Goal: Task Accomplishment & Management: Complete application form

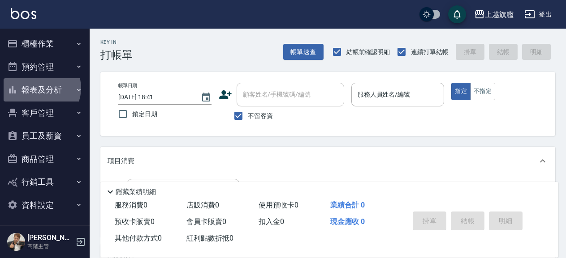
click at [40, 88] on button "報表及分析" at bounding box center [45, 89] width 82 height 23
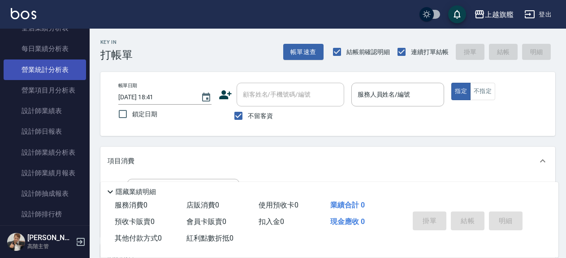
scroll to position [306, 0]
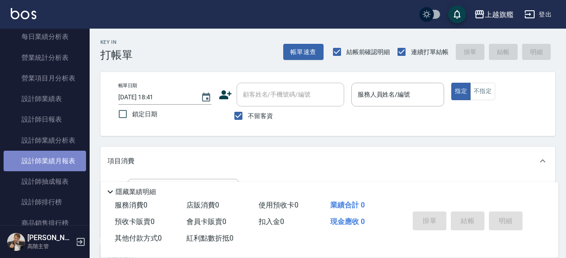
click at [44, 172] on link "設計師業績月報表" at bounding box center [45, 161] width 82 height 21
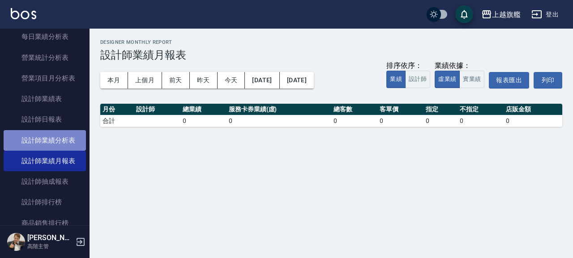
click at [43, 148] on link "設計師業績分析表" at bounding box center [45, 140] width 82 height 21
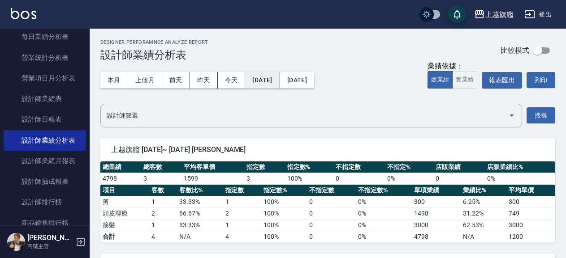
click at [279, 75] on button "[DATE]" at bounding box center [262, 80] width 34 height 17
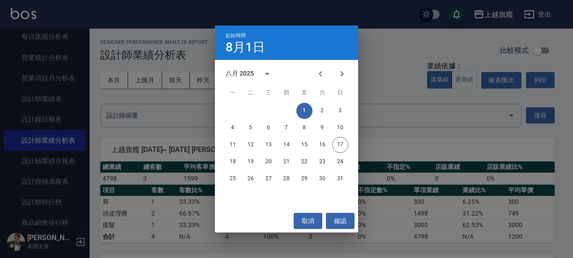
click at [243, 72] on div "八月 2025" at bounding box center [240, 73] width 28 height 9
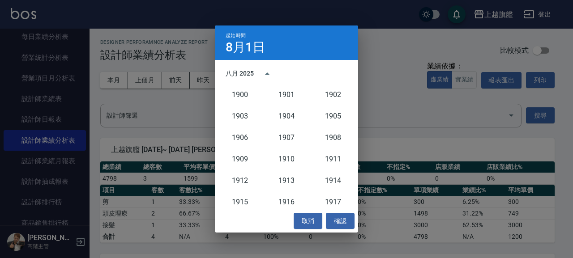
scroll to position [829, 0]
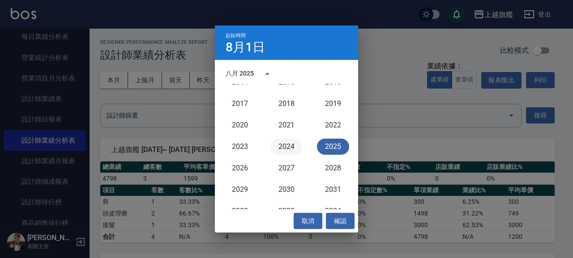
click at [280, 144] on button "2024" at bounding box center [286, 147] width 32 height 16
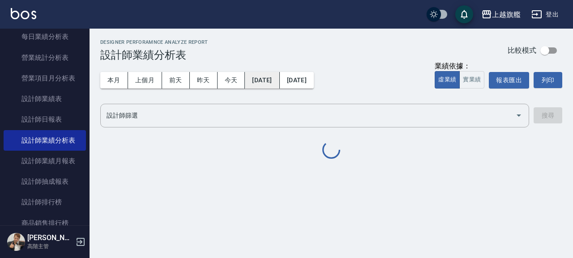
click at [269, 77] on button "[DATE]" at bounding box center [262, 80] width 34 height 17
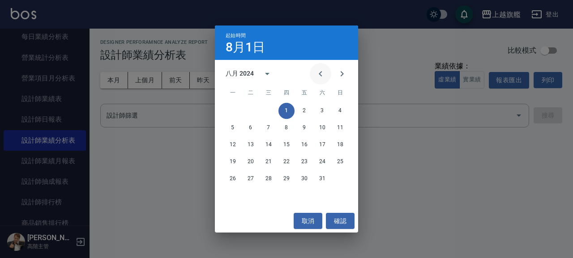
click at [318, 76] on icon "Previous month" at bounding box center [320, 74] width 11 height 11
click at [233, 111] on button "1" at bounding box center [233, 111] width 16 height 16
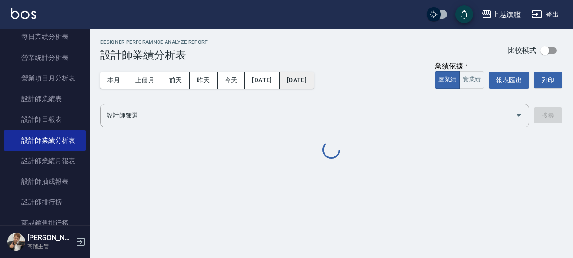
click at [314, 81] on button "[DATE]" at bounding box center [297, 80] width 34 height 17
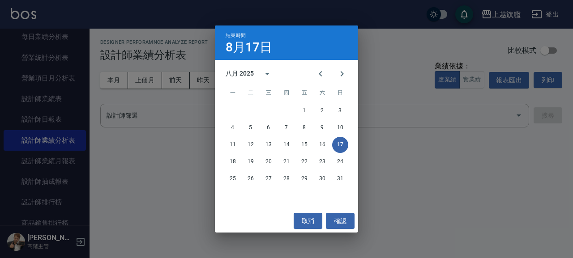
click at [240, 70] on div "八月 2025" at bounding box center [240, 73] width 28 height 9
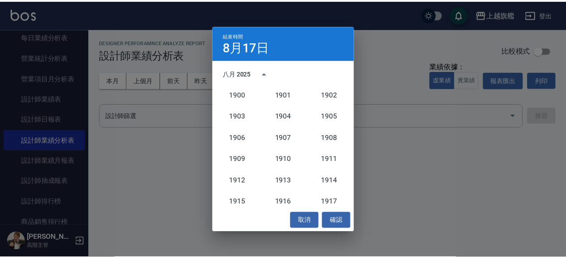
scroll to position [829, 0]
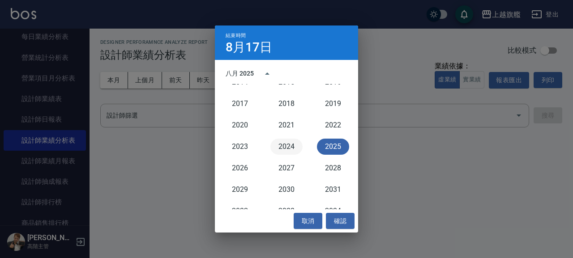
click at [289, 145] on button "2024" at bounding box center [286, 147] width 32 height 16
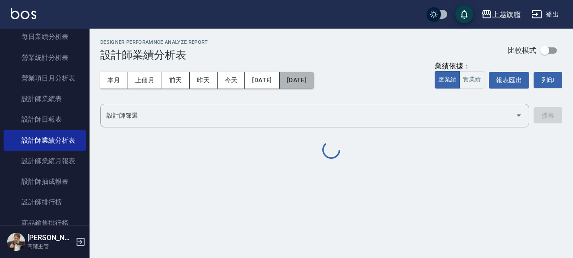
click at [314, 82] on button "[DATE]" at bounding box center [297, 80] width 34 height 17
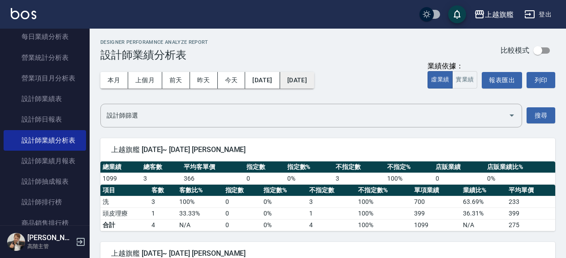
click at [308, 77] on button "[DATE]" at bounding box center [297, 80] width 34 height 17
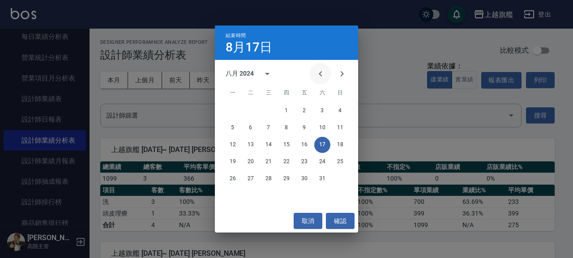
click at [325, 73] on icon "Previous month" at bounding box center [320, 74] width 11 height 11
drag, startPoint x: 264, startPoint y: 180, endPoint x: 273, endPoint y: 181, distance: 8.6
click at [264, 181] on button "31" at bounding box center [269, 179] width 16 height 16
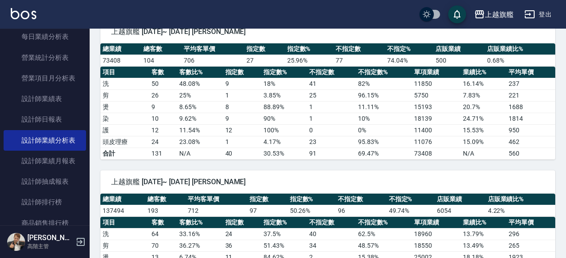
scroll to position [1089, 0]
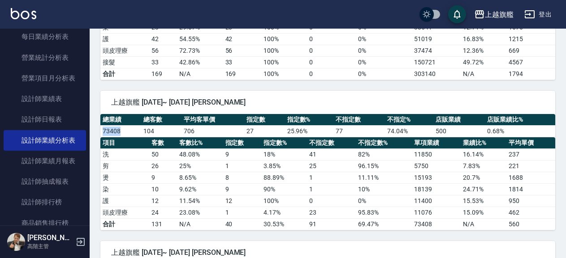
drag, startPoint x: 121, startPoint y: 129, endPoint x: 103, endPoint y: 130, distance: 18.8
click at [103, 130] on td "73408" at bounding box center [120, 131] width 41 height 12
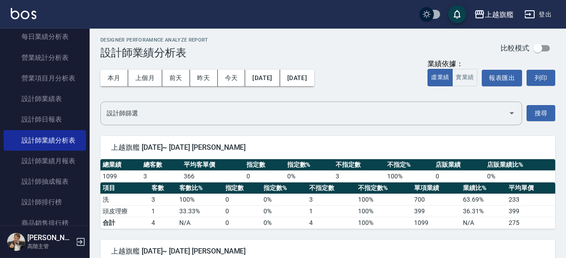
scroll to position [0, 0]
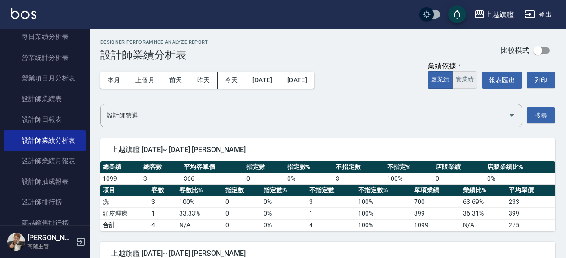
click at [461, 79] on button "實業績" at bounding box center [464, 79] width 25 height 17
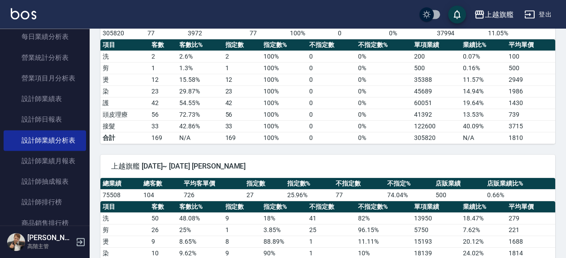
scroll to position [1064, 0]
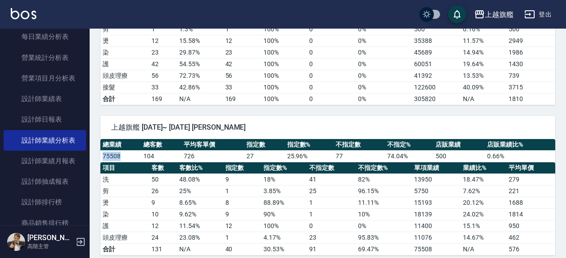
drag, startPoint x: 124, startPoint y: 155, endPoint x: 102, endPoint y: 159, distance: 21.9
click at [102, 159] on td "75508" at bounding box center [120, 156] width 41 height 12
copy td "75508"
drag, startPoint x: 143, startPoint y: 156, endPoint x: 153, endPoint y: 157, distance: 9.9
click at [153, 157] on td "104" at bounding box center [161, 156] width 41 height 12
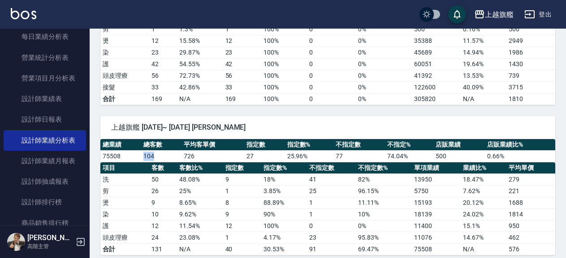
copy td "104"
drag, startPoint x: 400, startPoint y: 200, endPoint x: 436, endPoint y: 201, distance: 35.4
click at [436, 201] on tr "燙 9 8.65 % 8 88.89 % 1 11.11 % 15193 20.12 % 1688" at bounding box center [327, 203] width 455 height 12
copy tr "15193"
drag, startPoint x: 413, startPoint y: 215, endPoint x: 430, endPoint y: 215, distance: 17.5
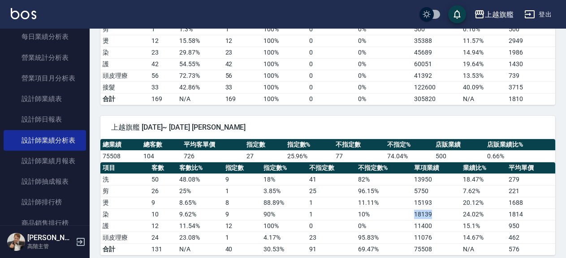
click at [430, 215] on td "18139" at bounding box center [436, 215] width 49 height 12
copy td "18139"
drag, startPoint x: 413, startPoint y: 226, endPoint x: 436, endPoint y: 226, distance: 23.3
click at [436, 226] on tr "護 12 11.54 % 12 100 % 0 0 % 11400 15.1 % 950" at bounding box center [327, 226] width 455 height 12
copy tr "11400"
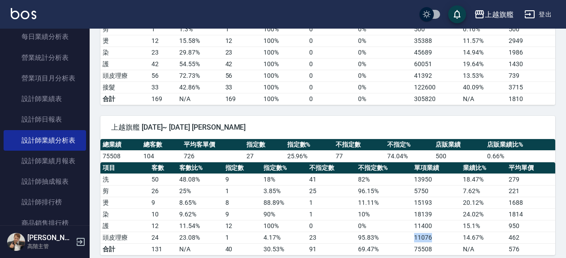
drag, startPoint x: 410, startPoint y: 236, endPoint x: 433, endPoint y: 240, distance: 22.8
click at [433, 240] on tr "頭皮理療 24 23.08 % 1 4.17 % 23 95.83 % 11076 14.67 % 462" at bounding box center [327, 238] width 455 height 12
copy tr "11076"
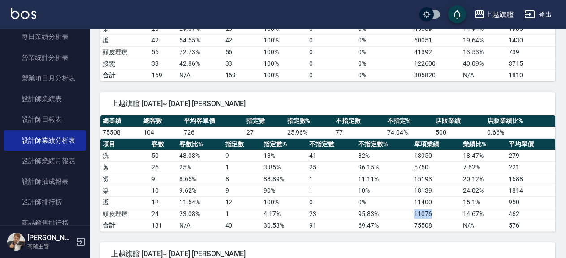
scroll to position [1112, 0]
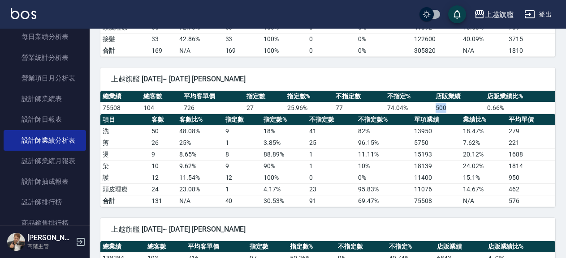
drag, startPoint x: 434, startPoint y: 107, endPoint x: 448, endPoint y: 110, distance: 13.8
click at [448, 110] on td "500" at bounding box center [459, 108] width 52 height 12
copy td "500"
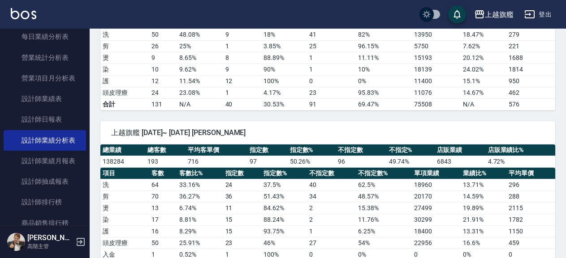
scroll to position [1258, 0]
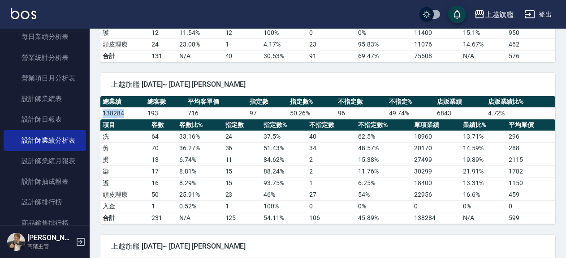
drag, startPoint x: 133, startPoint y: 114, endPoint x: 102, endPoint y: 113, distance: 31.4
click at [102, 113] on td "138284" at bounding box center [122, 113] width 45 height 12
copy td "138284"
drag, startPoint x: 406, startPoint y: 162, endPoint x: 434, endPoint y: 161, distance: 28.2
click at [434, 161] on tr "燙 13 6.74 % 11 84.62 % 2 15.38 % 27499 19.89 % 2115" at bounding box center [327, 160] width 455 height 12
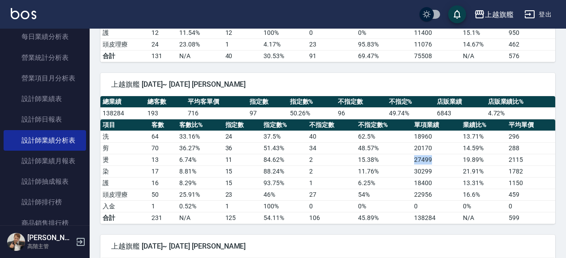
copy tr "27499"
drag, startPoint x: 412, startPoint y: 173, endPoint x: 438, endPoint y: 177, distance: 26.4
click at [438, 177] on td "30299" at bounding box center [436, 172] width 49 height 12
copy td "30299"
drag, startPoint x: 409, startPoint y: 183, endPoint x: 434, endPoint y: 187, distance: 24.5
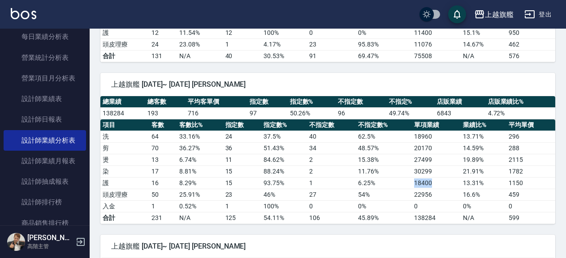
click at [434, 187] on tr "護 16 8.29 % 15 93.75 % 1 6.25 % 18400 13.31 % 1150" at bounding box center [327, 183] width 455 height 12
drag, startPoint x: 409, startPoint y: 192, endPoint x: 437, endPoint y: 194, distance: 27.9
click at [437, 194] on tr "頭皮理療 50 25.91 % 23 46 % 27 54 % 22956 16.6 % 459" at bounding box center [327, 195] width 455 height 12
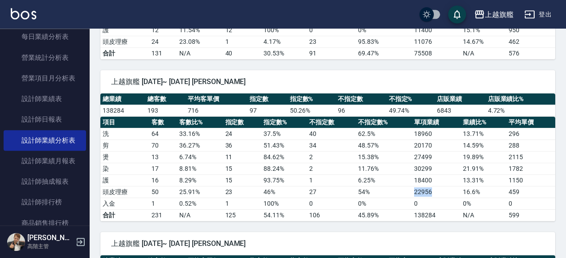
scroll to position [1451, 0]
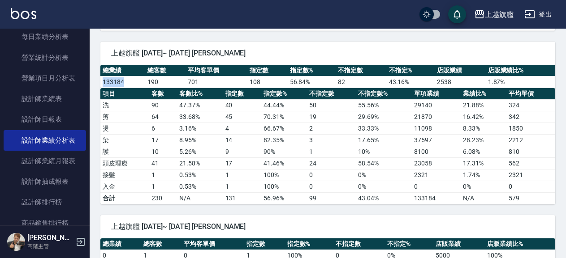
drag, startPoint x: 133, startPoint y: 82, endPoint x: 102, endPoint y: 81, distance: 30.5
click at [102, 81] on td "133184" at bounding box center [122, 82] width 45 height 12
drag, startPoint x: 400, startPoint y: 127, endPoint x: 434, endPoint y: 127, distance: 33.6
click at [434, 127] on tr "燙 6 3.16 % 4 66.67 % 2 33.33 % 11098 8.33 % 1850" at bounding box center [327, 129] width 455 height 12
drag, startPoint x: 406, startPoint y: 138, endPoint x: 433, endPoint y: 143, distance: 27.3
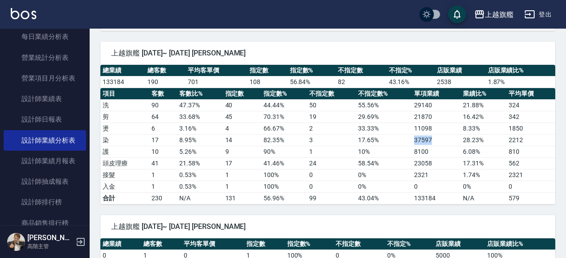
click at [433, 143] on tr "染 17 8.95 % 14 82.35 % 3 17.65 % 37597 28.23 % 2212" at bounding box center [327, 140] width 455 height 12
drag, startPoint x: 400, startPoint y: 153, endPoint x: 427, endPoint y: 152, distance: 27.3
click at [427, 152] on tr "護 10 5.26 % 9 90 % 1 10 % 8100 6.08 % 810" at bounding box center [327, 152] width 455 height 12
drag, startPoint x: 411, startPoint y: 161, endPoint x: 433, endPoint y: 164, distance: 22.2
click at [433, 164] on tr "頭皮理療 41 21.58 % 17 41.46 % 24 58.54 % 23058 17.31 % 562" at bounding box center [327, 164] width 455 height 12
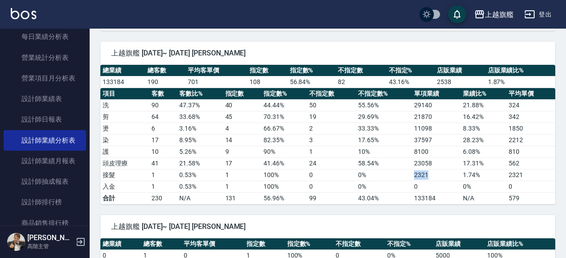
drag, startPoint x: 411, startPoint y: 175, endPoint x: 429, endPoint y: 177, distance: 18.1
click at [429, 177] on tr "接髮 1 0.53 % 1 100 % 0 0 % 2321 1.74 % 2321" at bounding box center [327, 175] width 455 height 12
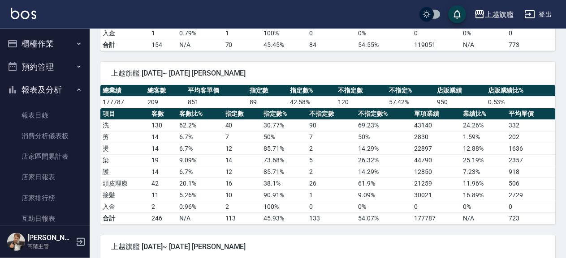
scroll to position [339, 0]
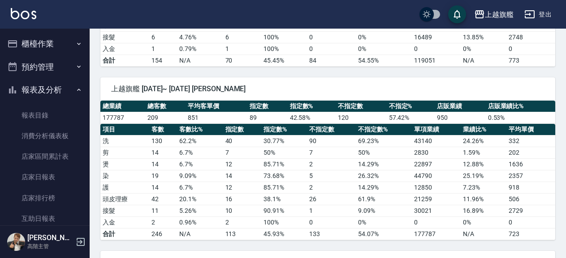
click at [53, 44] on button "櫃檯作業" at bounding box center [45, 43] width 82 height 23
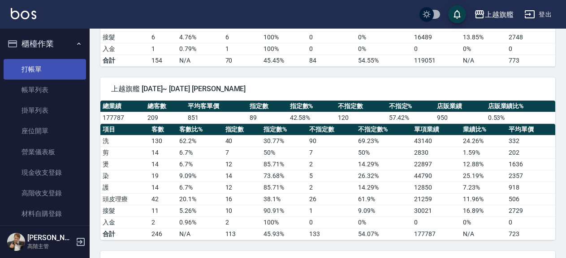
click at [38, 66] on link "打帳單" at bounding box center [45, 69] width 82 height 21
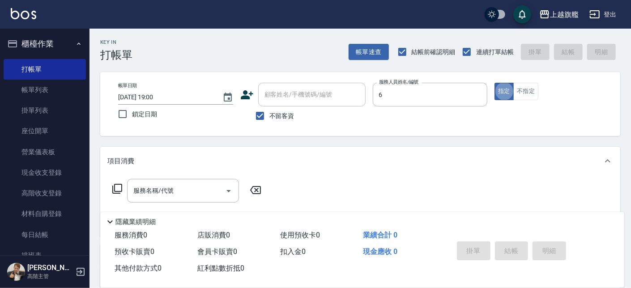
type input "[PERSON_NAME]-6"
type button "true"
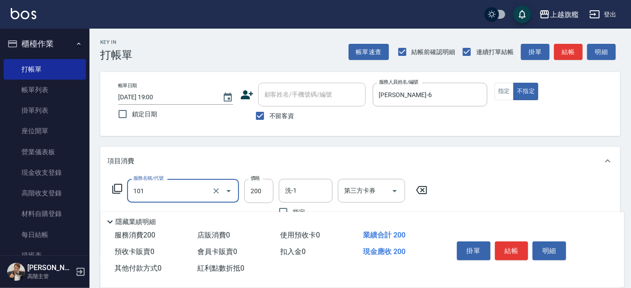
type input "一般洗(101)"
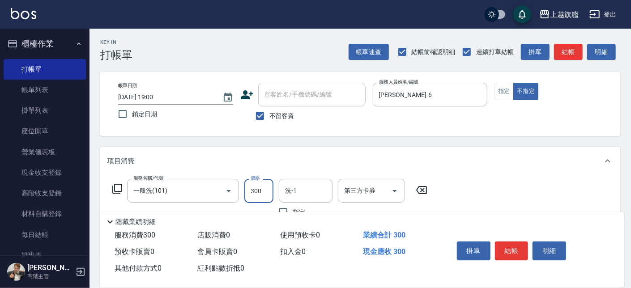
type input "300"
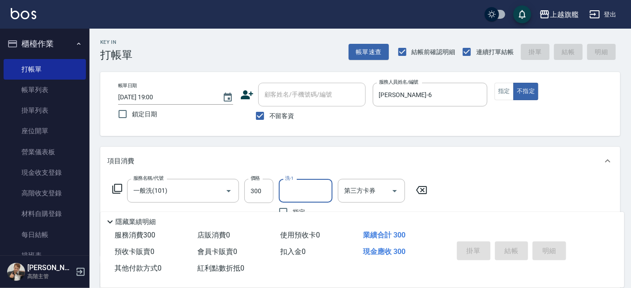
type input "[DATE] 19:07"
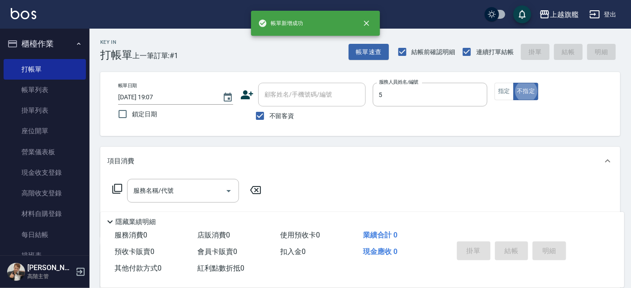
type input "[PERSON_NAME]-5"
type button "false"
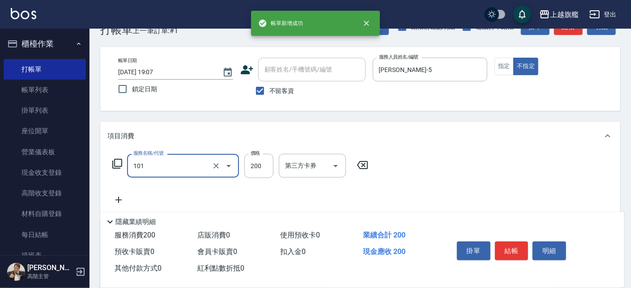
type input "一般洗(101)"
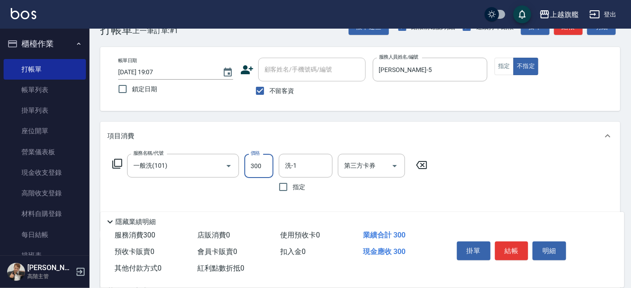
type input "300"
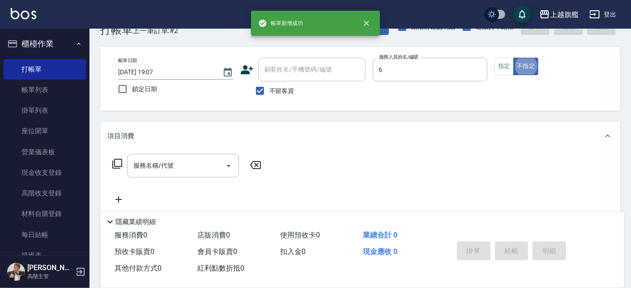
type input "[PERSON_NAME]-6"
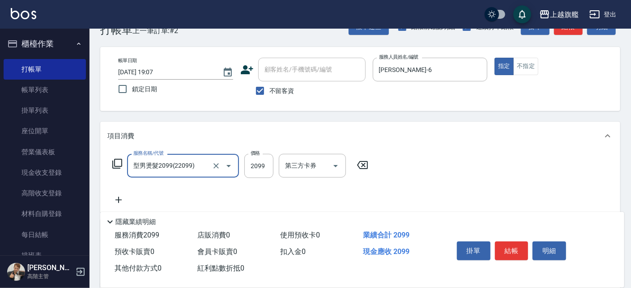
type input "型男燙髮2099(22099)"
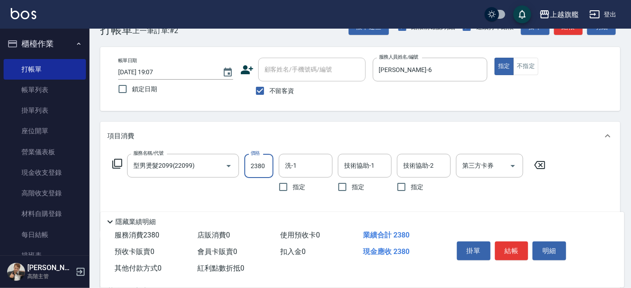
type input "2380"
type input "[PERSON_NAME]-26"
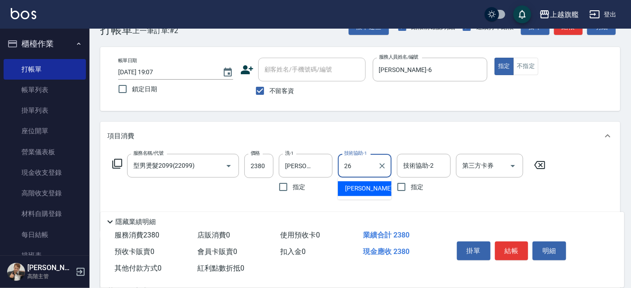
type input "[PERSON_NAME]-26"
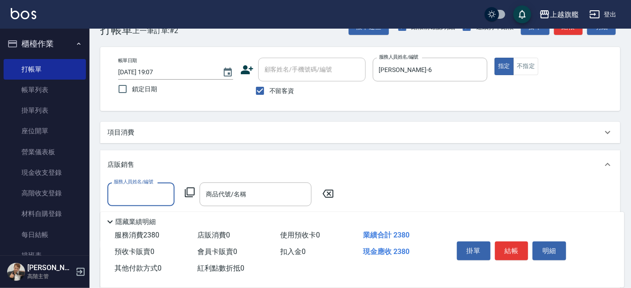
scroll to position [0, 0]
type input "[PERSON_NAME]-6"
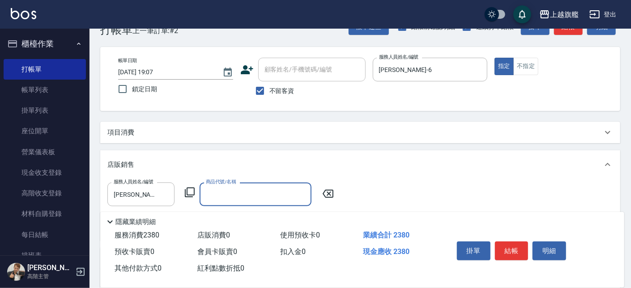
type input "9"
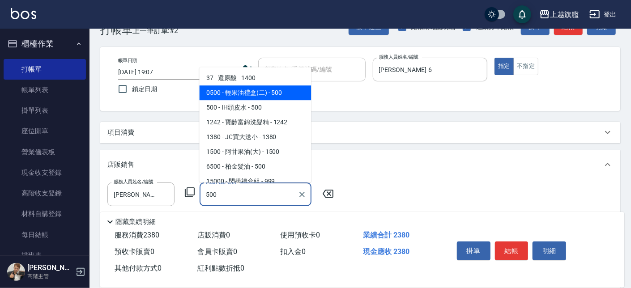
type input "輕果油禮盒(二)"
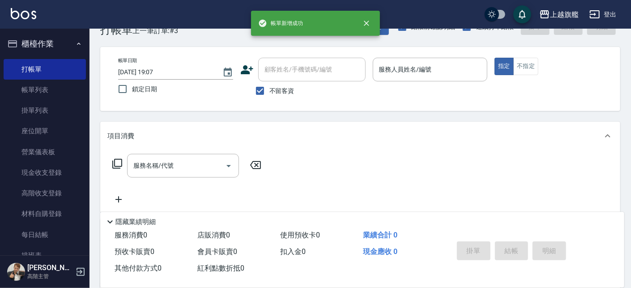
click at [565, 56] on div "帳單日期 [DATE] 19:07 鎖定日期 顧客姓名/手機號碼/編號 顧客姓名/手機號碼/編號 不留客資 服務人員姓名/編號 服務人員姓名/編號 指定 不指定" at bounding box center [360, 79] width 520 height 64
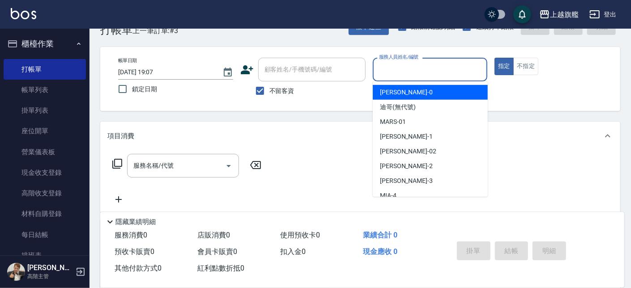
click at [391, 68] on input "服務人員姓名/編號" at bounding box center [430, 70] width 107 height 16
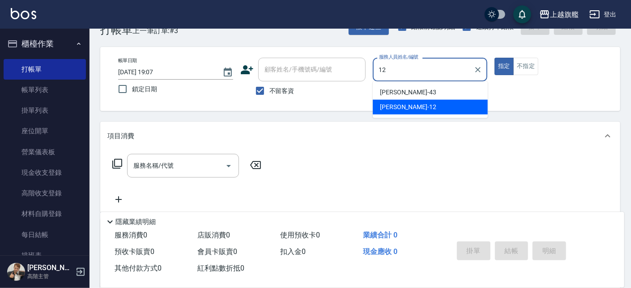
type input "[PERSON_NAME]-12"
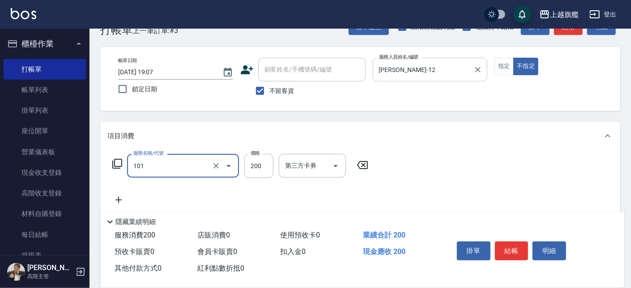
type input "一般洗(101)"
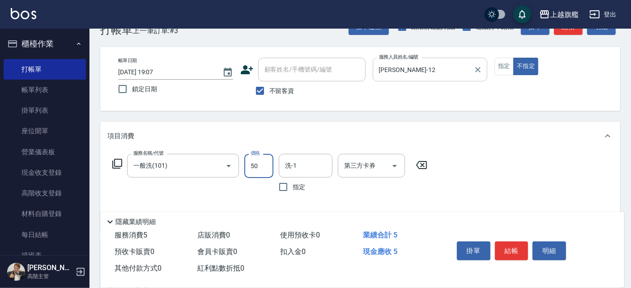
type input "50"
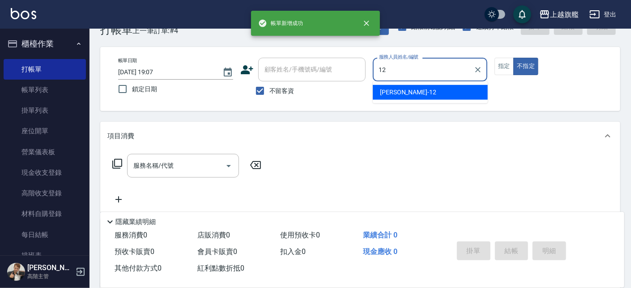
type input "[PERSON_NAME]-12"
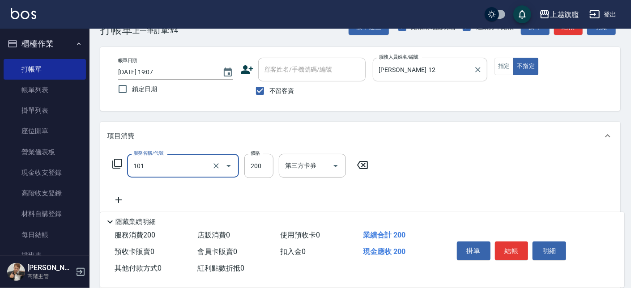
type input "一般洗(101)"
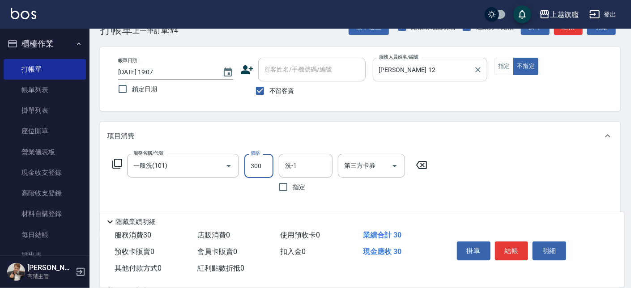
type input "300"
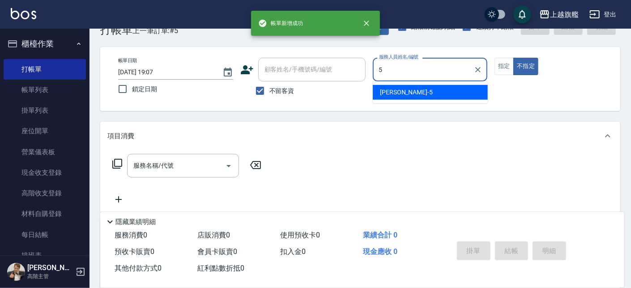
type input "[PERSON_NAME]-5"
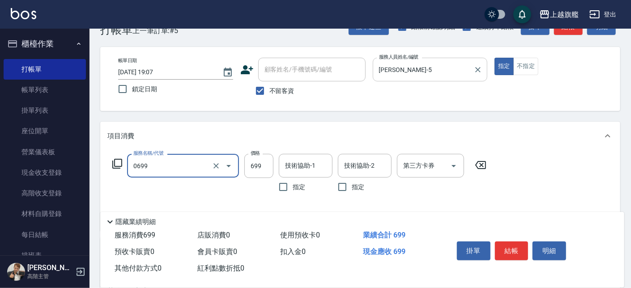
type input "精油SPA(0699)"
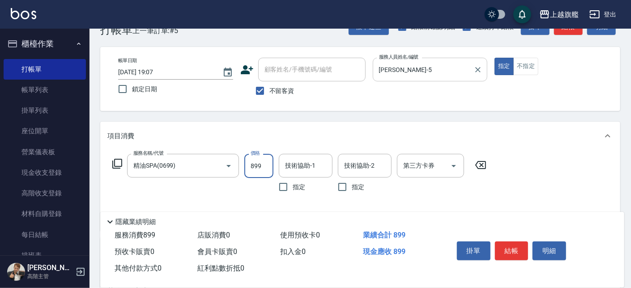
type input "899"
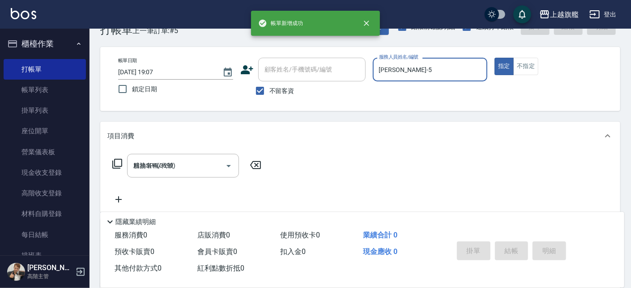
type input "[DATE] 19:08"
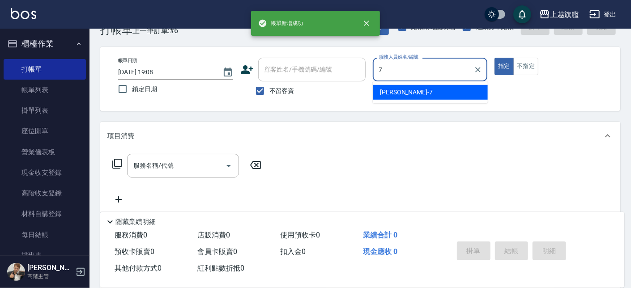
type input "[PERSON_NAME]-7"
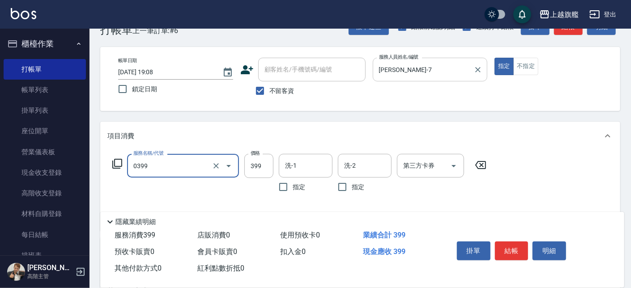
type input "海鹽SPA(0399)"
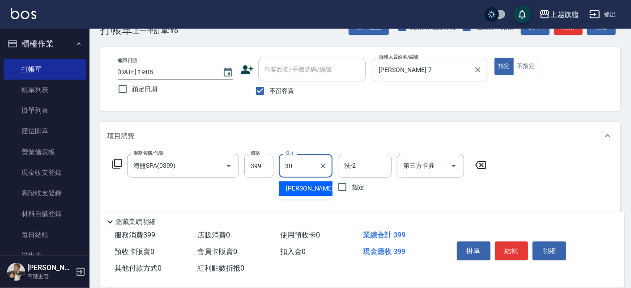
type input "[PERSON_NAME]-30"
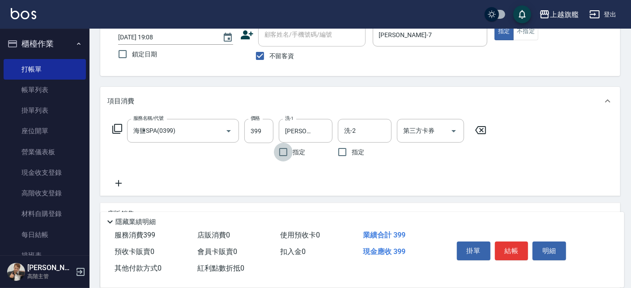
scroll to position [76, 0]
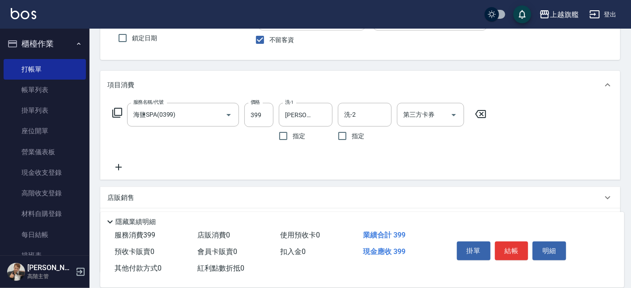
click at [124, 167] on icon at bounding box center [118, 167] width 22 height 11
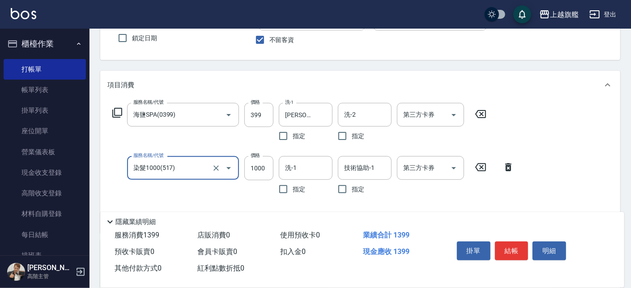
type input "染髮1000(517)"
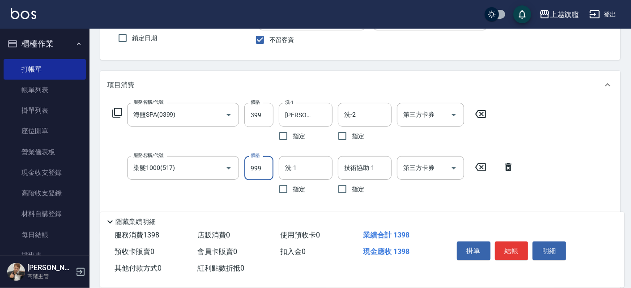
type input "999"
type input "[PERSON_NAME]-30"
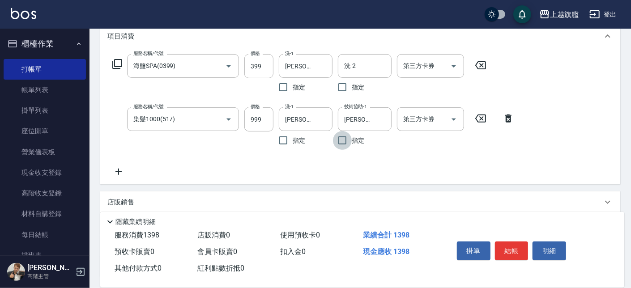
scroll to position [127, 0]
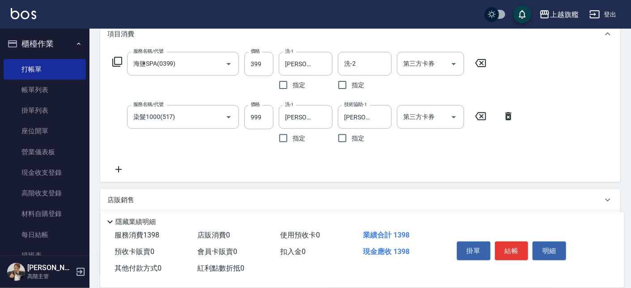
click at [123, 169] on icon at bounding box center [118, 169] width 22 height 11
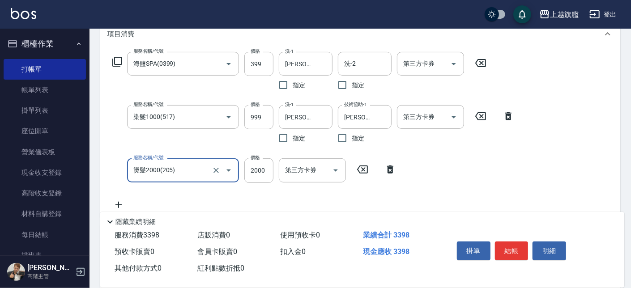
type input "燙髮2000(205)"
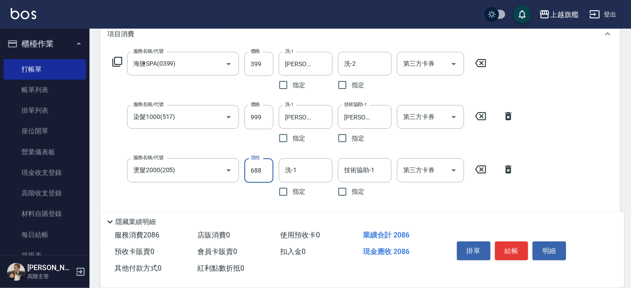
type input "688"
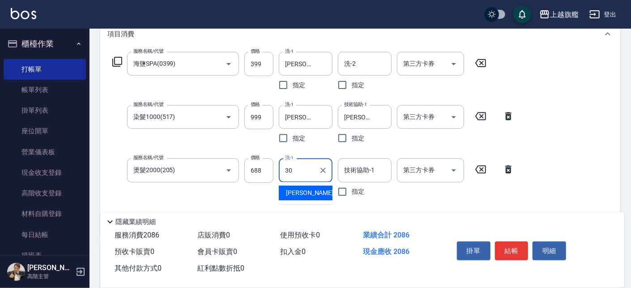
type input "[PERSON_NAME]-30"
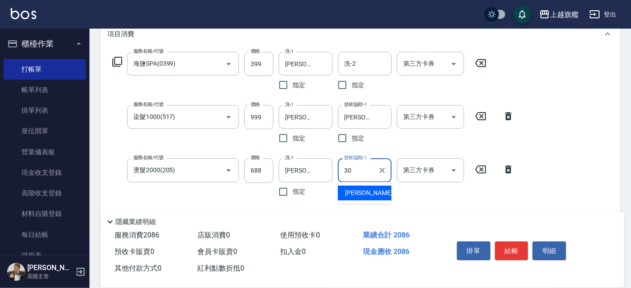
type input "[PERSON_NAME]-30"
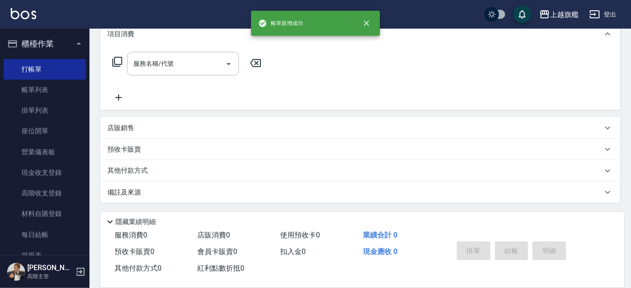
scroll to position [0, 0]
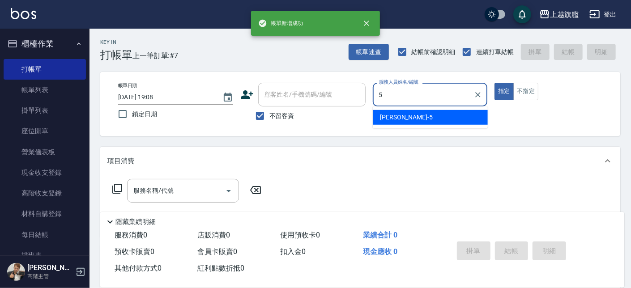
type input "[PERSON_NAME]-5"
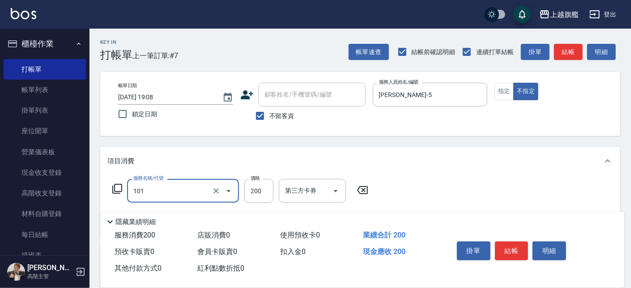
type input "一般洗(101)"
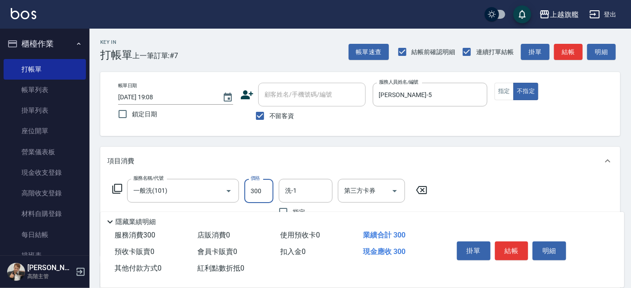
type input "300"
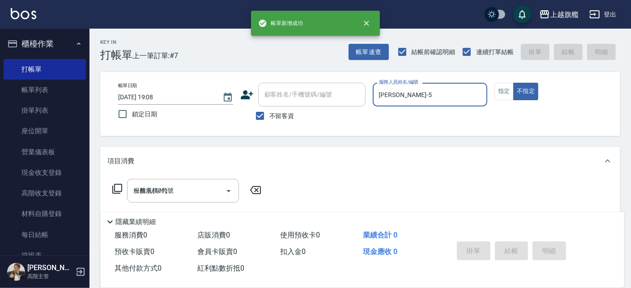
type input "[DATE] 19:09"
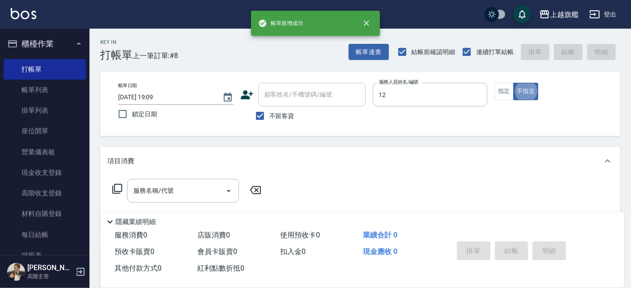
type input "[PERSON_NAME]-12"
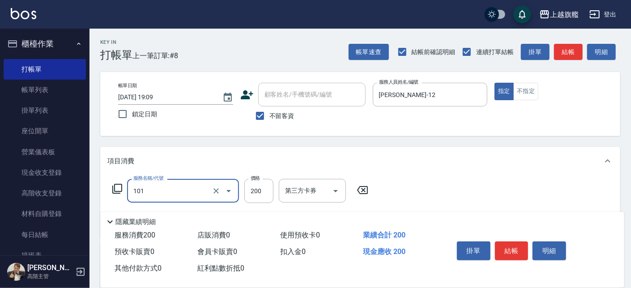
type input "一般洗(101)"
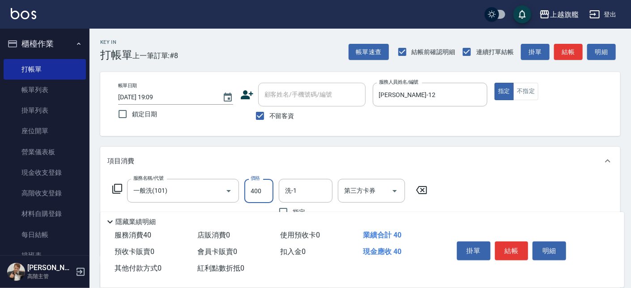
type input "400"
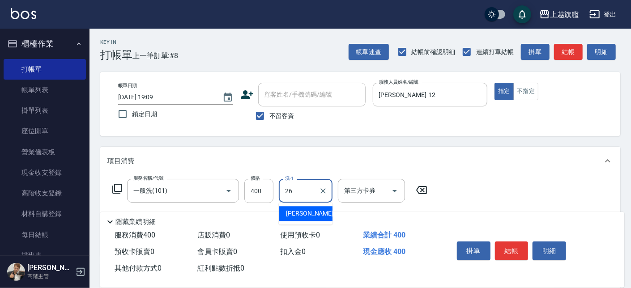
type input "[PERSON_NAME]-26"
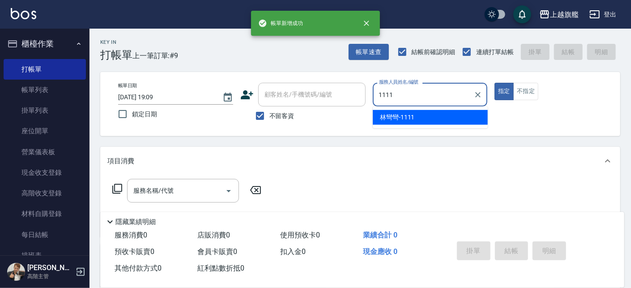
type input "林彎彎-1111"
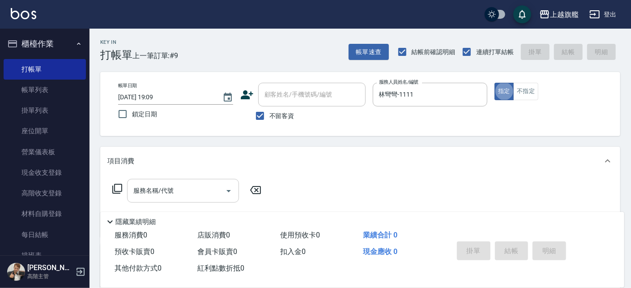
click at [177, 190] on input "服務名稱/代號" at bounding box center [176, 191] width 90 height 16
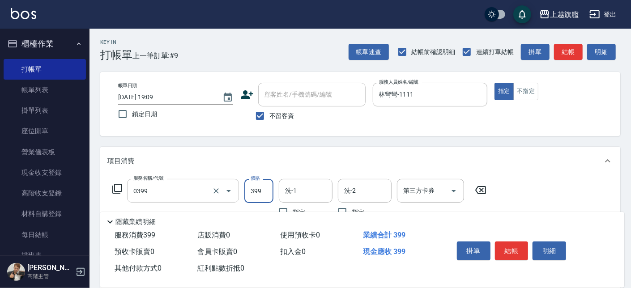
type input "海鹽SPA(0399)"
type input "500"
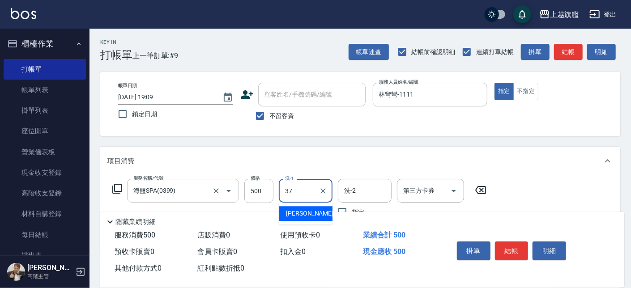
type input "[PERSON_NAME]-37"
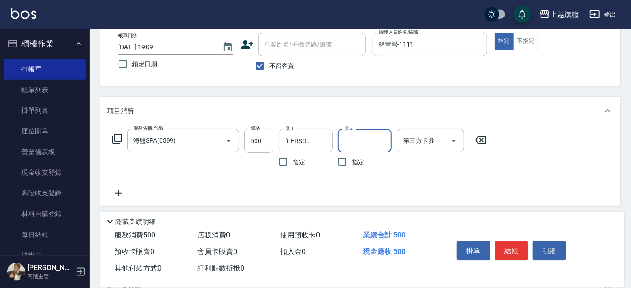
scroll to position [51, 0]
click at [124, 195] on icon at bounding box center [118, 193] width 22 height 11
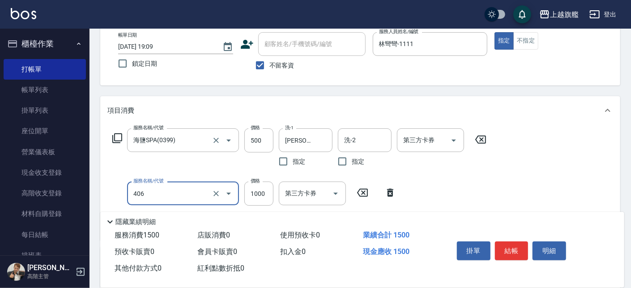
type input "水漾護1000(406)"
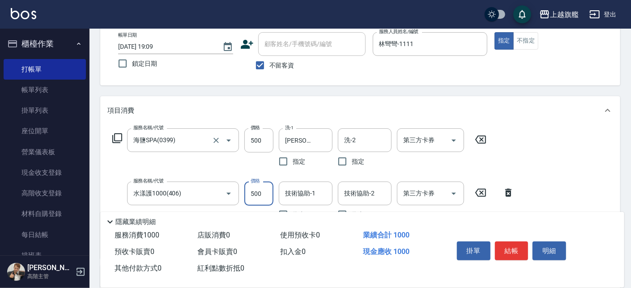
type input "500"
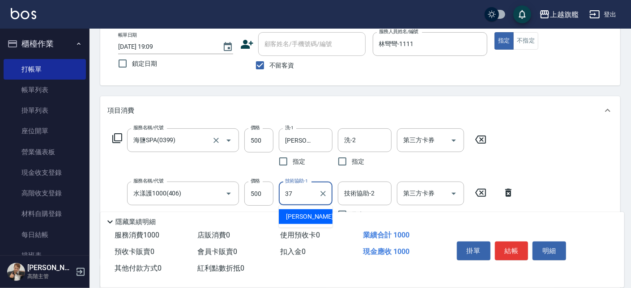
type input "[PERSON_NAME]-37"
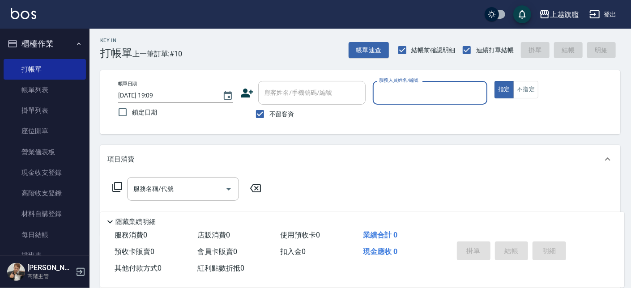
scroll to position [0, 0]
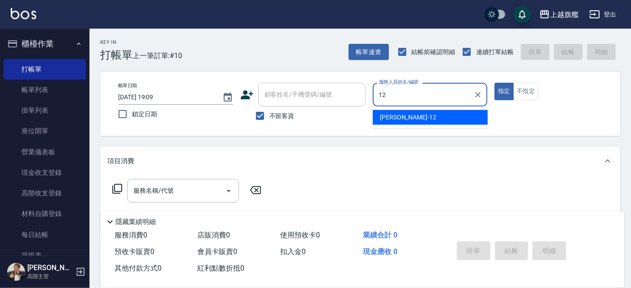
type input "[PERSON_NAME]-12"
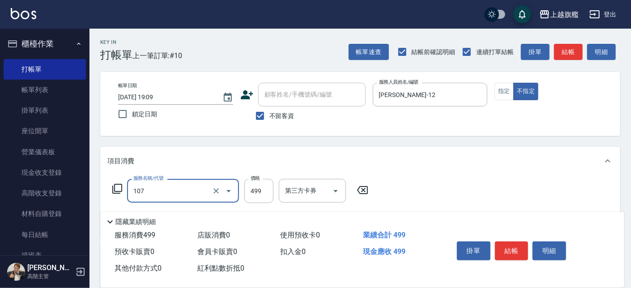
type input "舒活499(107)"
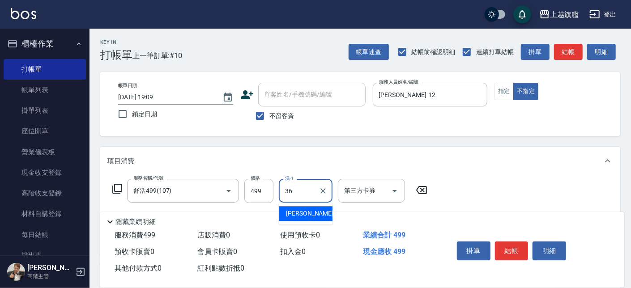
type input "[PERSON_NAME]-36"
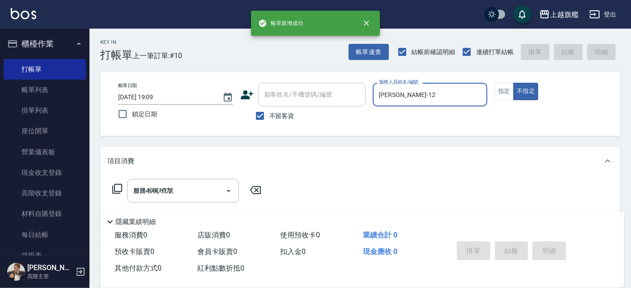
type input "[DATE] 19:10"
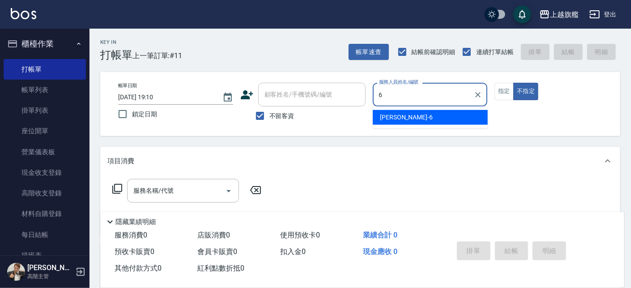
type input "[PERSON_NAME]-6"
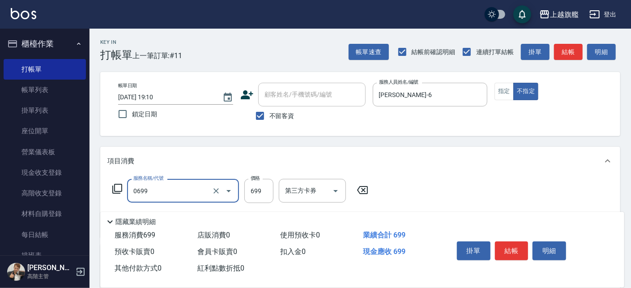
type input "精油SPA(0699)"
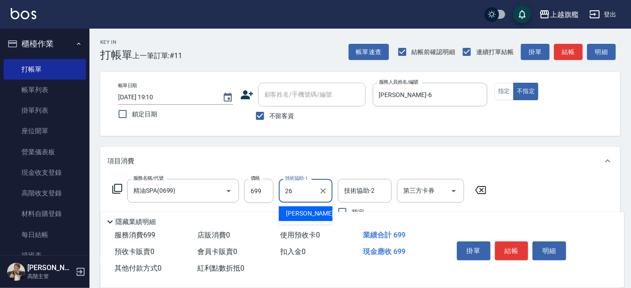
type input "[PERSON_NAME]-26"
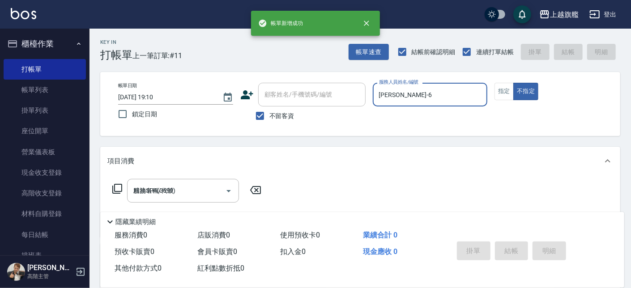
type input "[DATE] 19:11"
type input "[PERSON_NAME]-6"
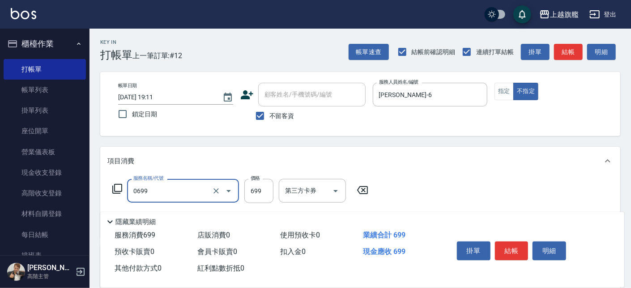
type input "精油SPA(0699)"
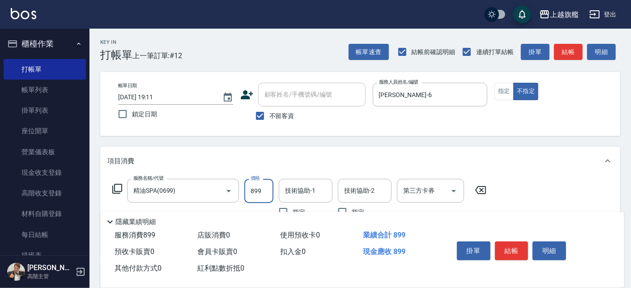
type input "899"
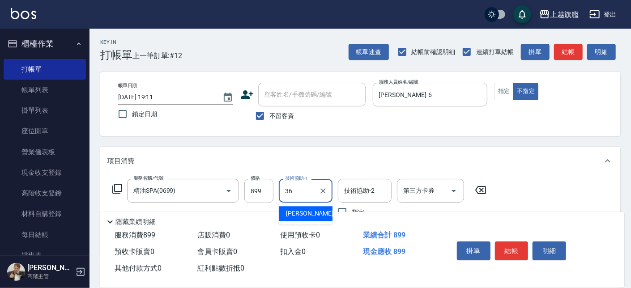
type input "[PERSON_NAME]-36"
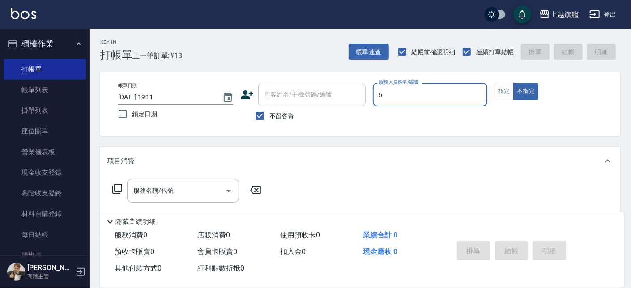
type input "[PERSON_NAME]-6"
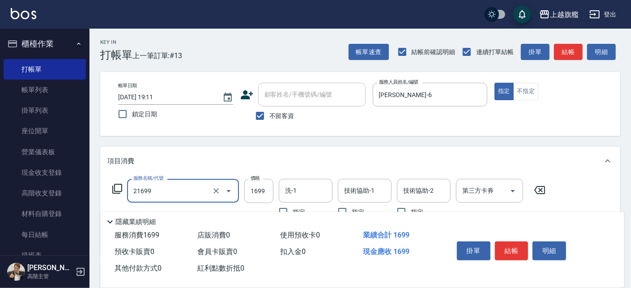
type input "型男燙髮1699(21699)"
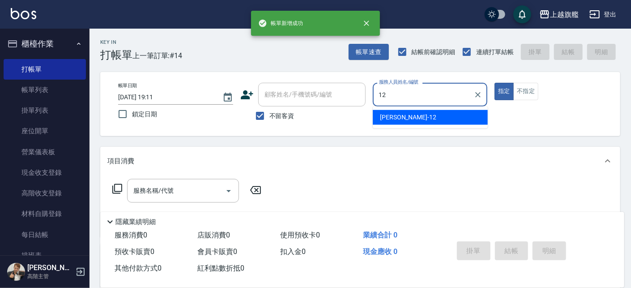
type input "[PERSON_NAME]-12"
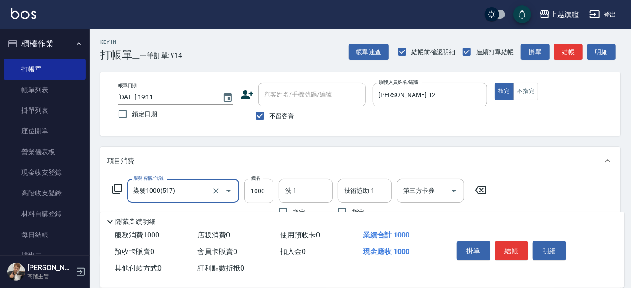
type input "染髮1000(517)"
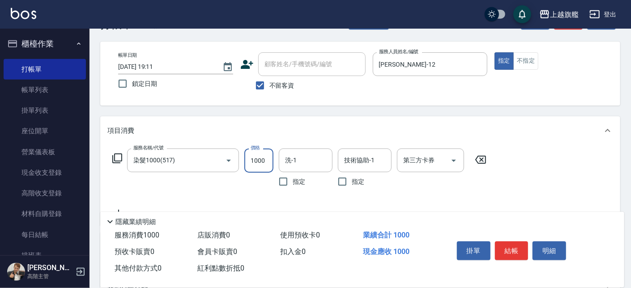
scroll to position [51, 0]
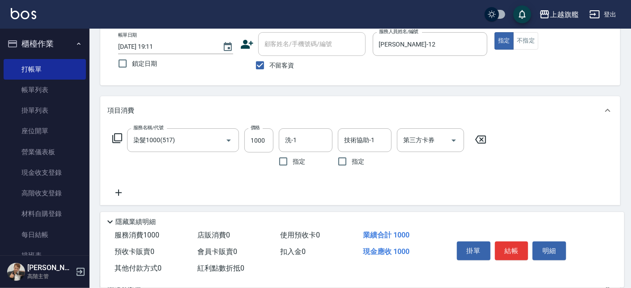
click at [119, 194] on icon at bounding box center [119, 193] width 6 height 6
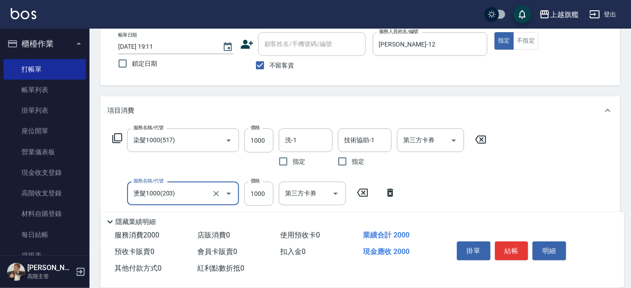
type input "燙髮1000(203)"
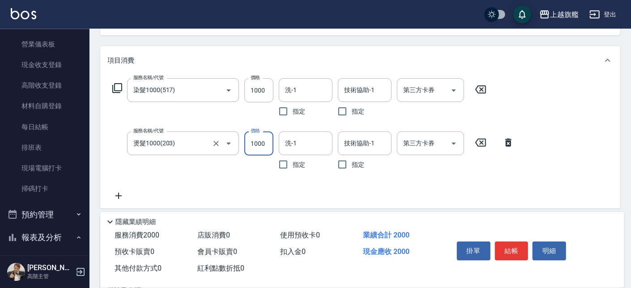
scroll to position [102, 0]
click at [121, 194] on icon at bounding box center [118, 195] width 22 height 11
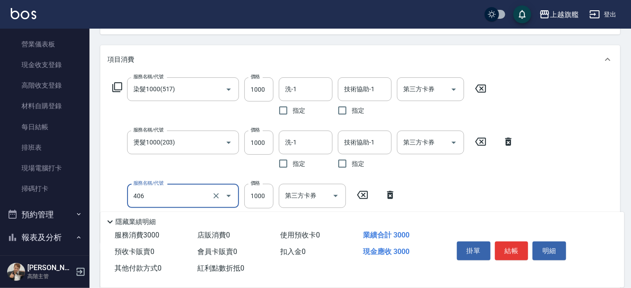
type input "水漾護1000(406)"
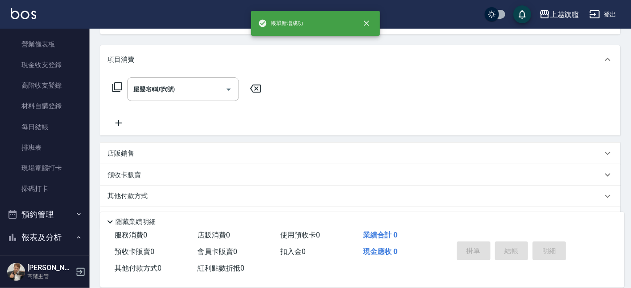
type input "[DATE] 19:12"
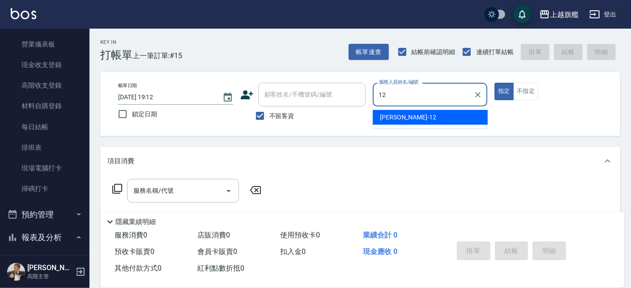
type input "[PERSON_NAME]-12"
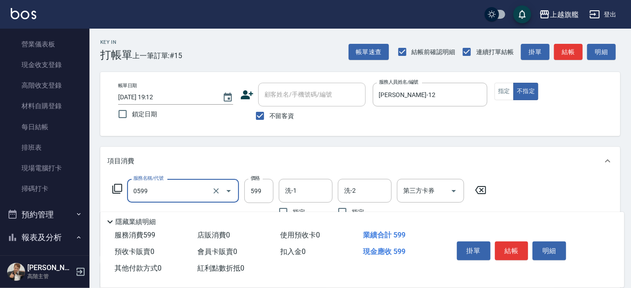
type input "去角質ITELY.(0599)"
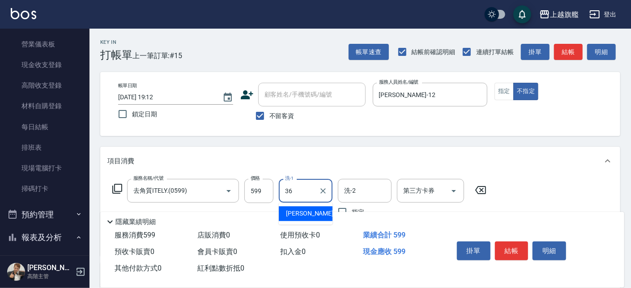
type input "3"
type input "[PERSON_NAME]-26"
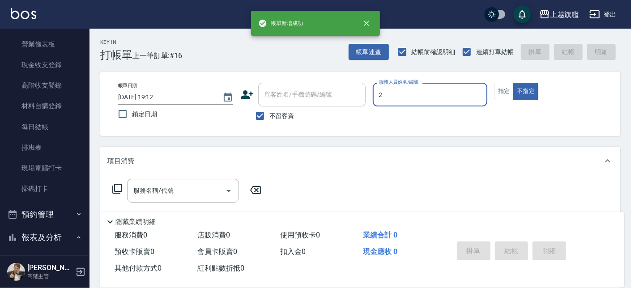
type input "[PERSON_NAME]-2"
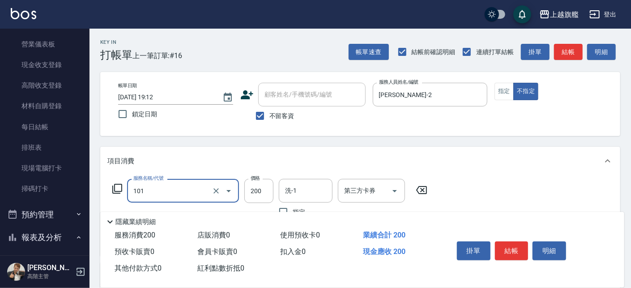
type input "一般洗(101)"
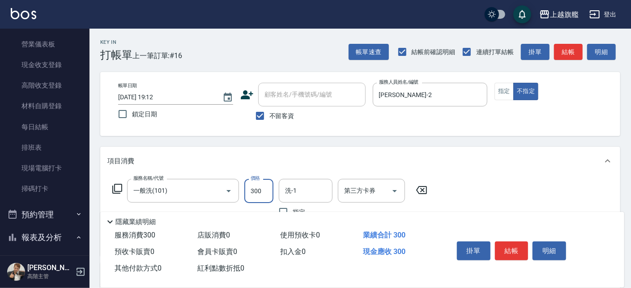
type input "300"
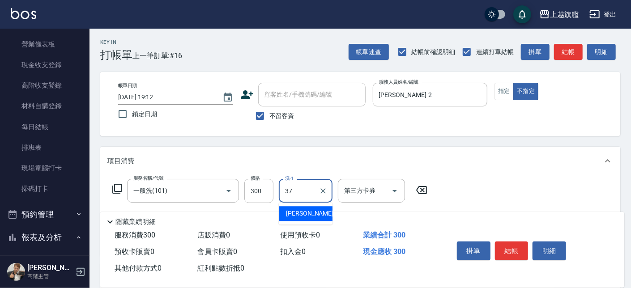
type input "[PERSON_NAME]-37"
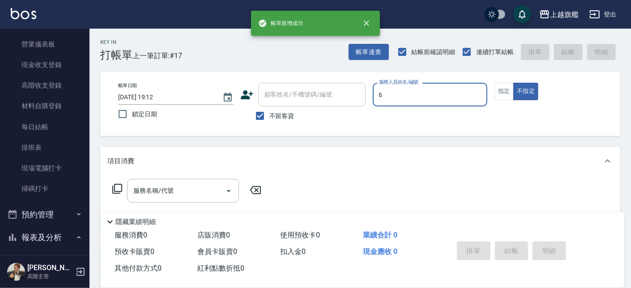
type input "[PERSON_NAME]-6"
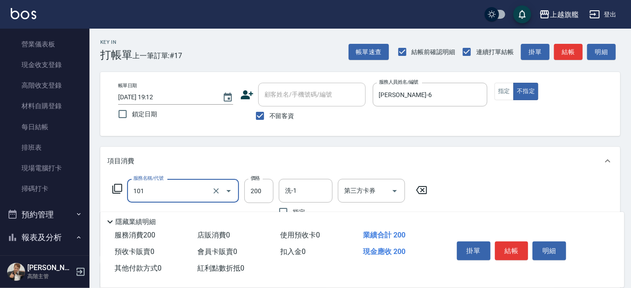
type input "一般洗(101)"
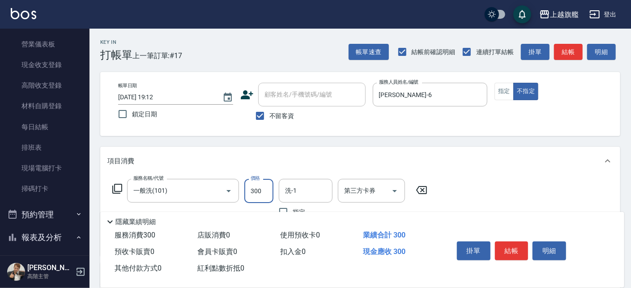
type input "300"
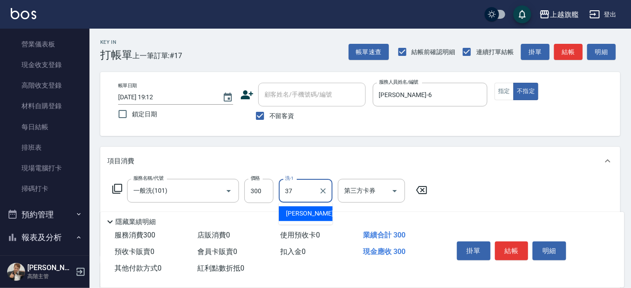
type input "[PERSON_NAME]-37"
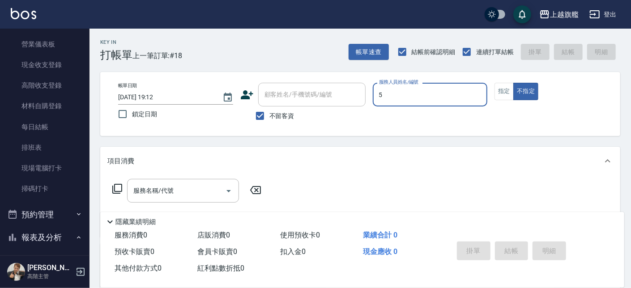
type input "[PERSON_NAME]-5"
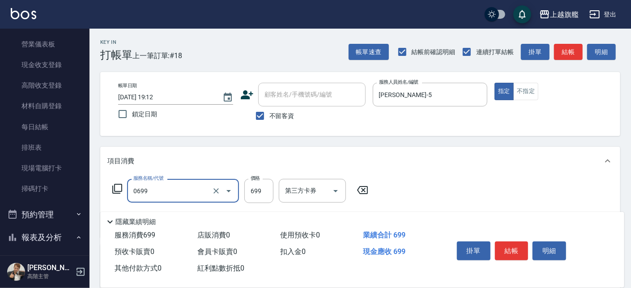
type input "精油SPA(0699)"
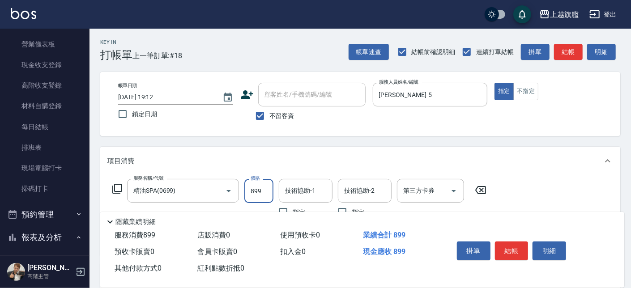
type input "899"
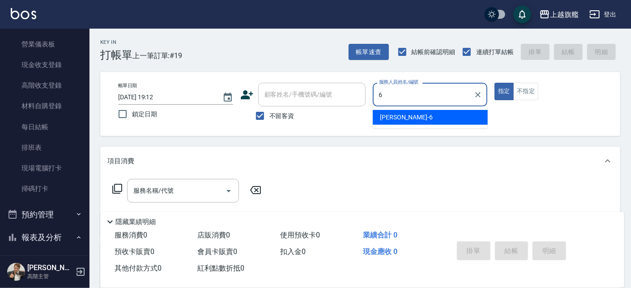
type input "[PERSON_NAME]-6"
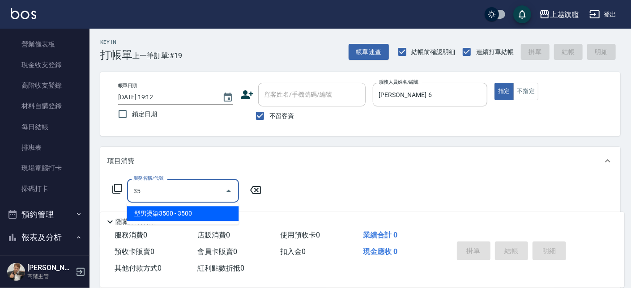
type input "3"
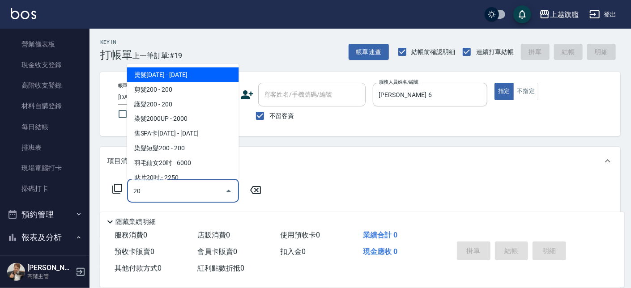
type input "2"
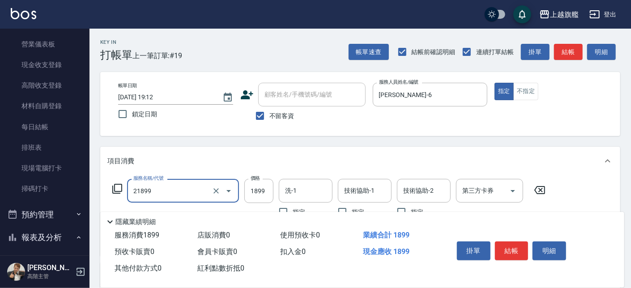
type input "優惠燙髮1899(21899)"
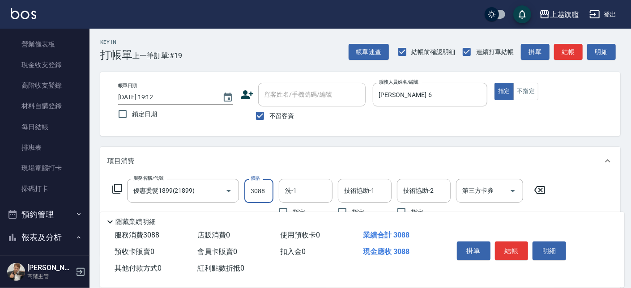
type input "3088"
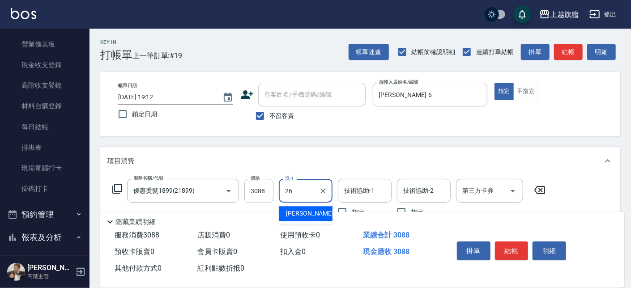
type input "[PERSON_NAME]-26"
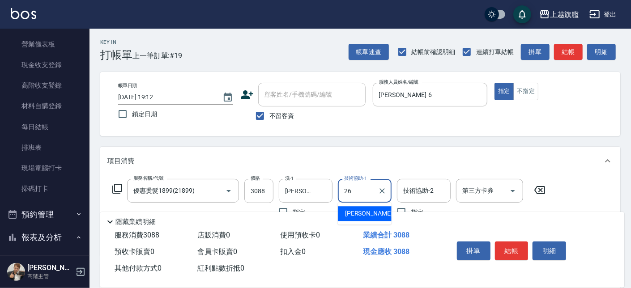
type input "[PERSON_NAME]-26"
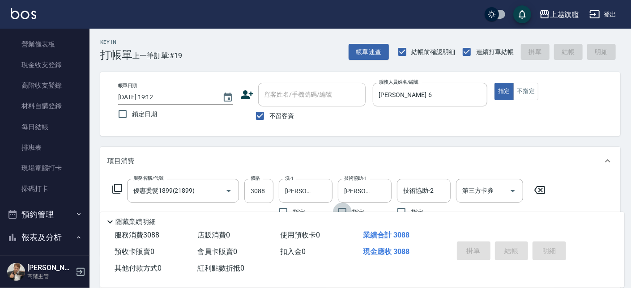
type input "[DATE] 19:13"
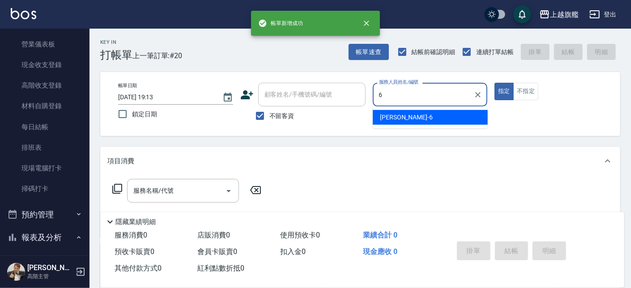
type input "[PERSON_NAME]-6"
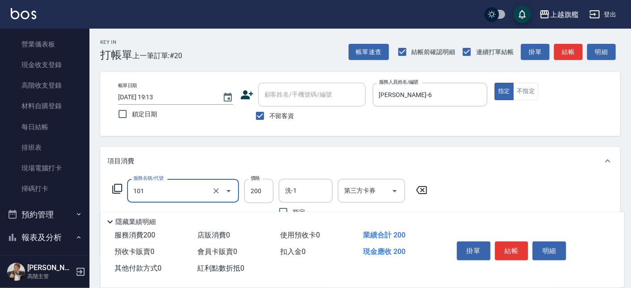
type input "一般洗(101)"
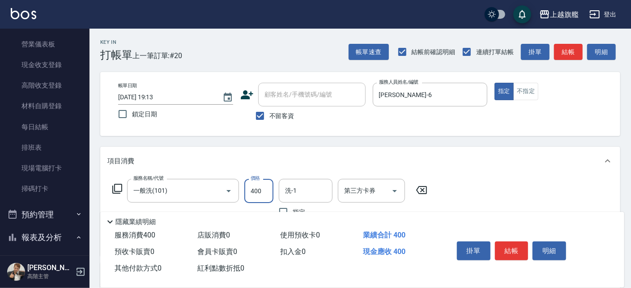
type input "400"
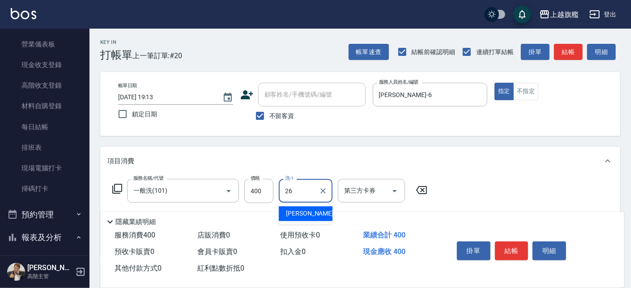
type input "[PERSON_NAME]-26"
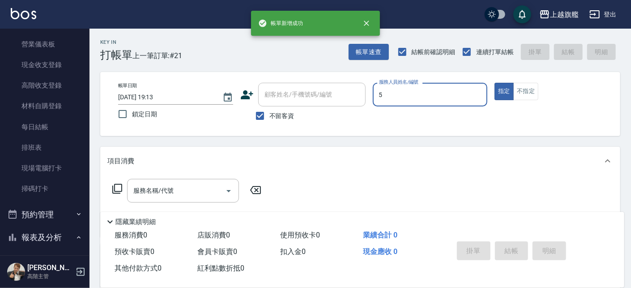
type input "[PERSON_NAME]-5"
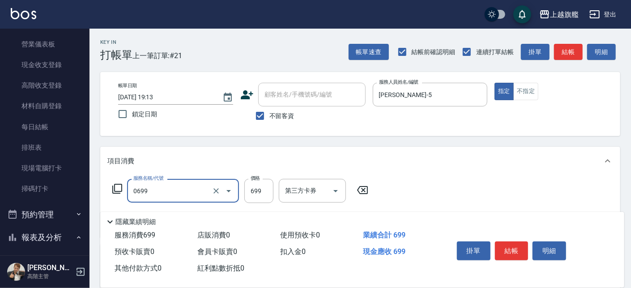
type input "精油SPA(0699)"
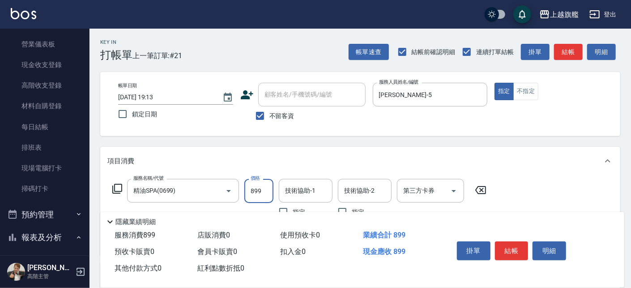
type input "899"
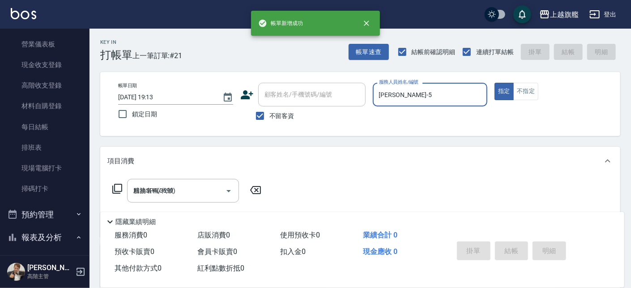
type input "[DATE] 19:14"
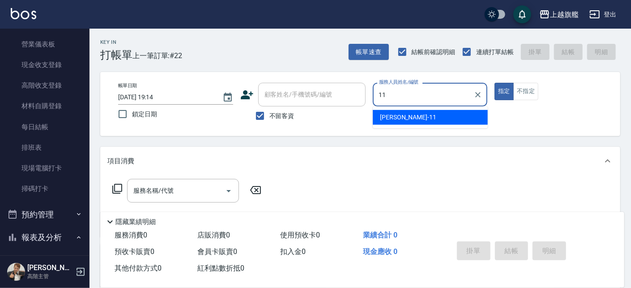
type input "[PERSON_NAME]-11"
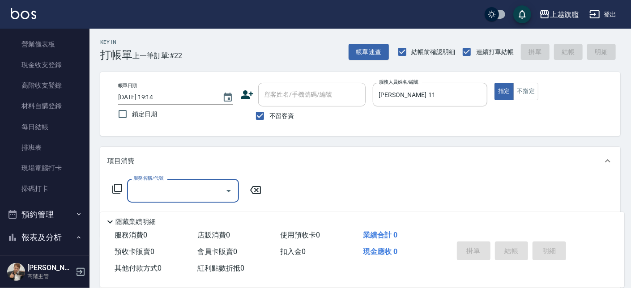
type input "1"
type input "51899"
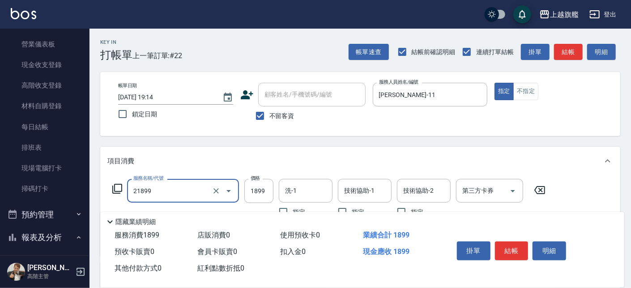
type input "優惠燙髮1899(21899)"
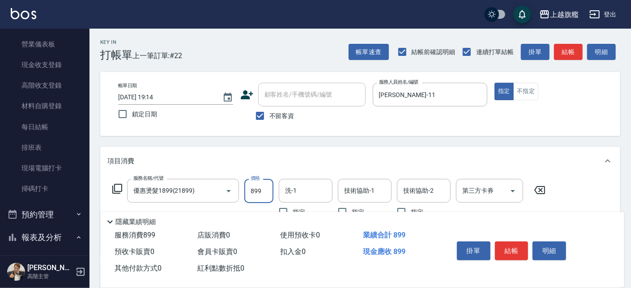
type input "899"
type input "[PERSON_NAME]-38"
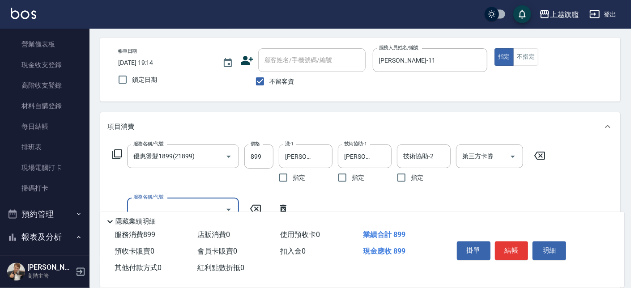
scroll to position [51, 0]
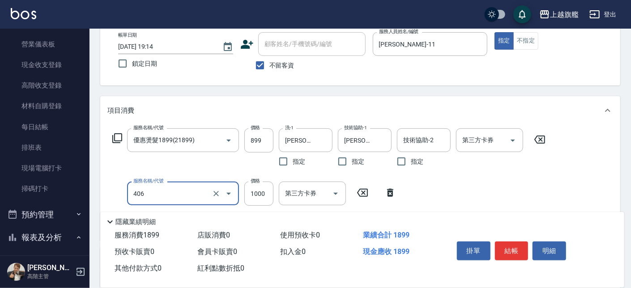
type input "水漾護1000(406)"
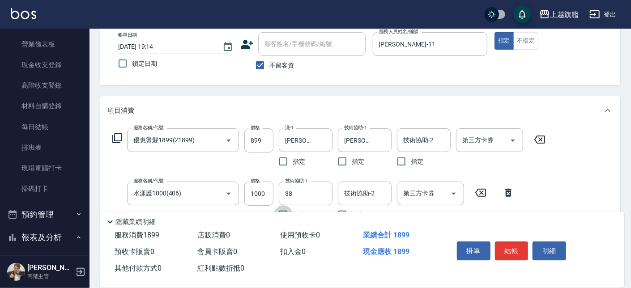
type input "[PERSON_NAME]-38"
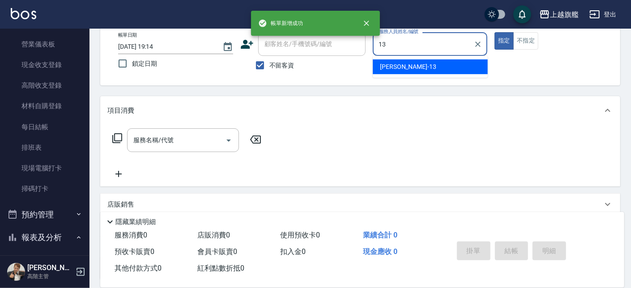
type input "[PERSON_NAME]-13"
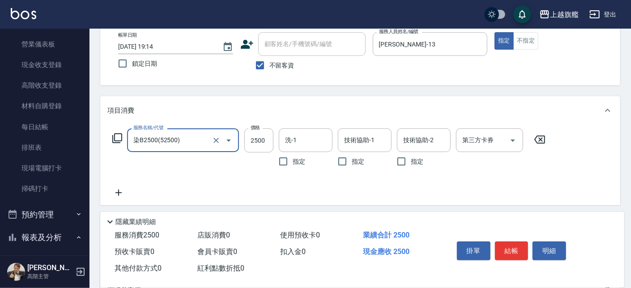
type input "染B2500(52500)"
type input "1999"
type input "瑜兒-46"
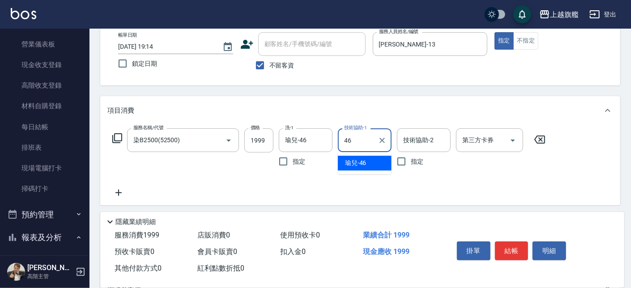
type input "瑜兒-46"
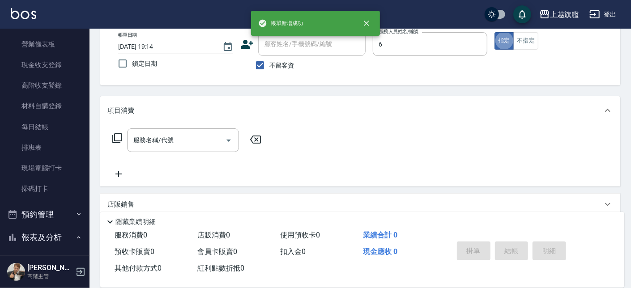
type input "[PERSON_NAME]-6"
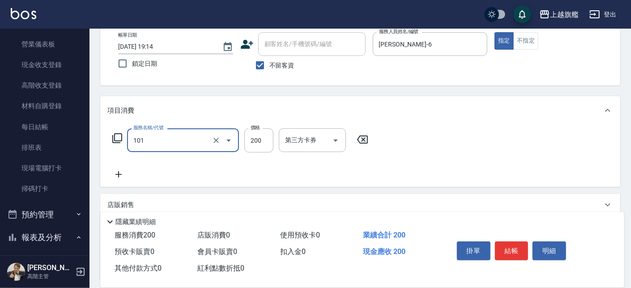
type input "一般洗(101)"
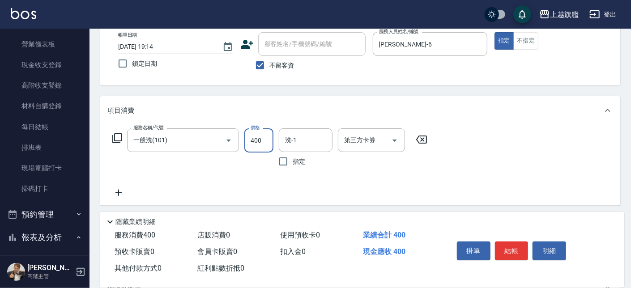
type input "400"
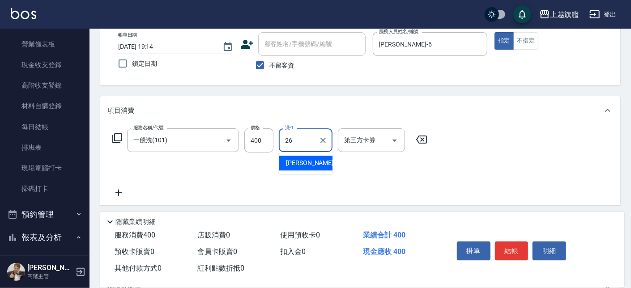
type input "[PERSON_NAME]-26"
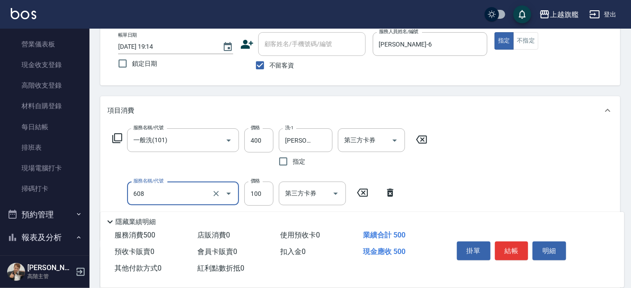
type input "專業/順護100(608)"
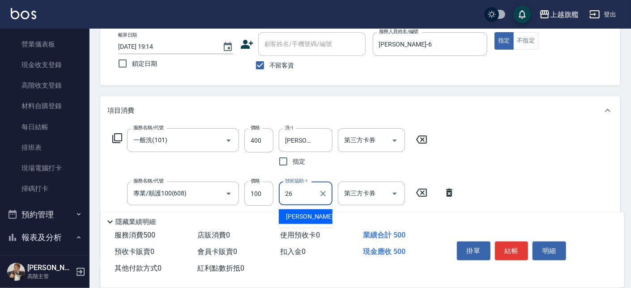
type input "[PERSON_NAME]-26"
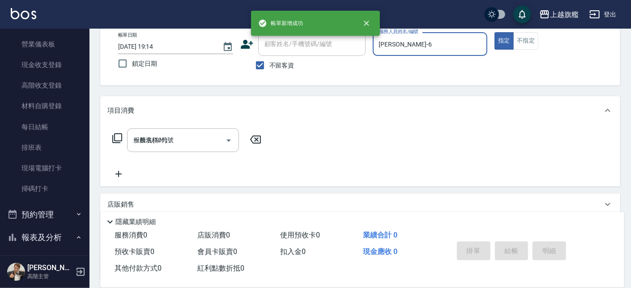
type input "[DATE] 19:15"
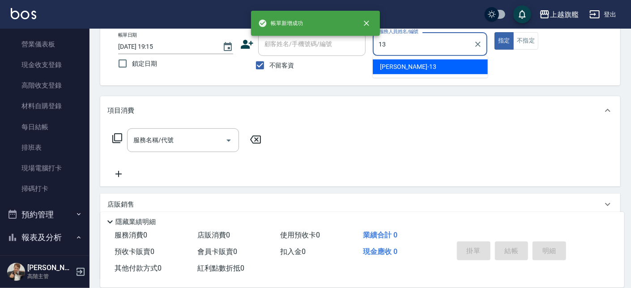
type input "[PERSON_NAME]-13"
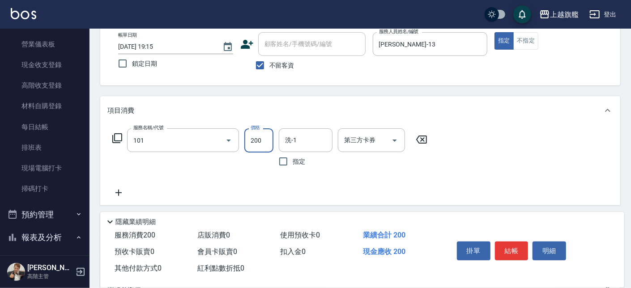
type input "一般洗(101)"
type input "400"
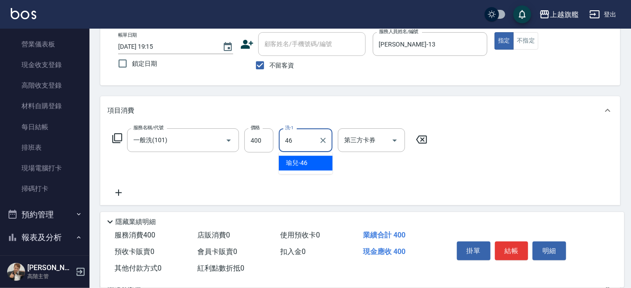
type input "瑜兒-46"
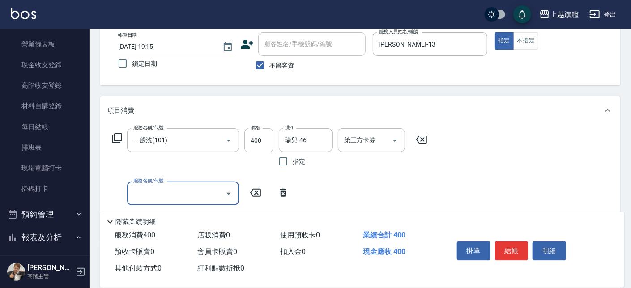
type input "2"
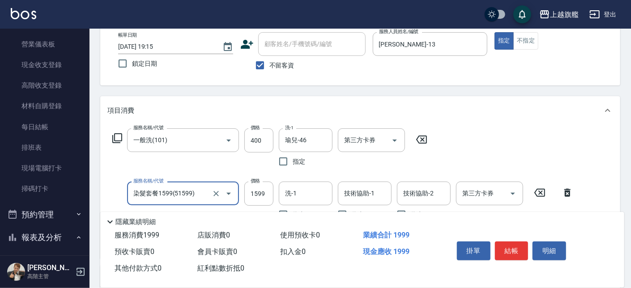
type input "染髮套餐1599(51599)"
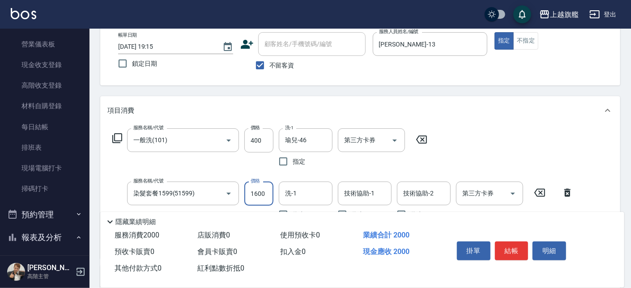
type input "1600"
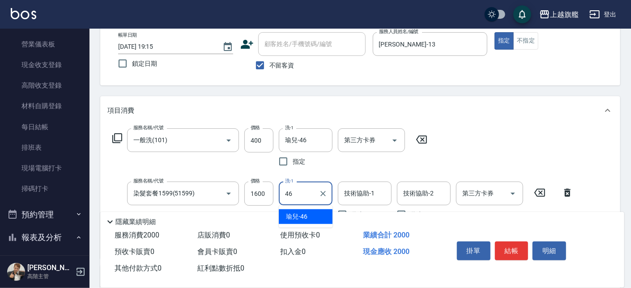
type input "瑜兒-46"
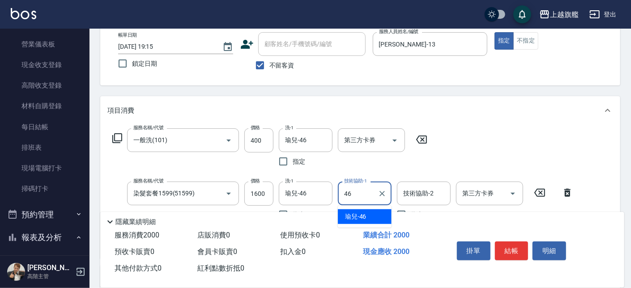
type input "瑜兒-46"
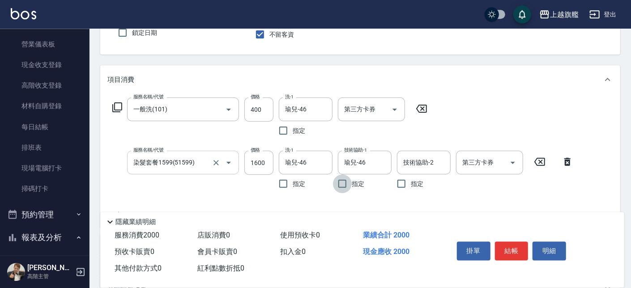
scroll to position [102, 0]
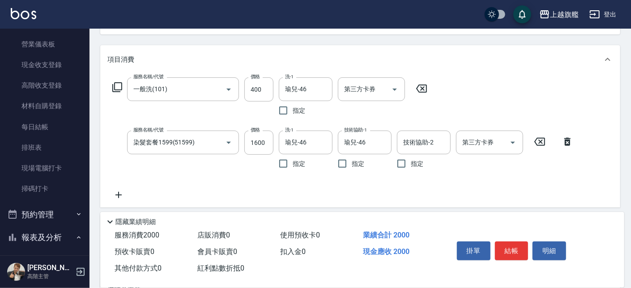
click at [116, 197] on icon at bounding box center [118, 195] width 22 height 11
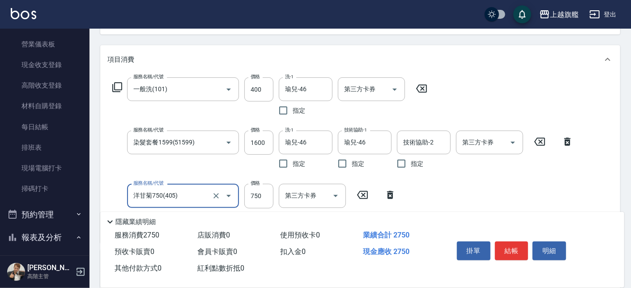
type input "洋甘菊750(405)"
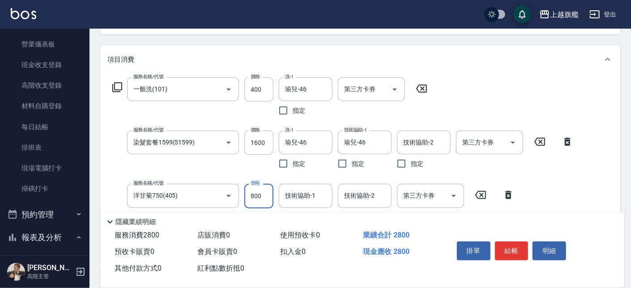
type input "800"
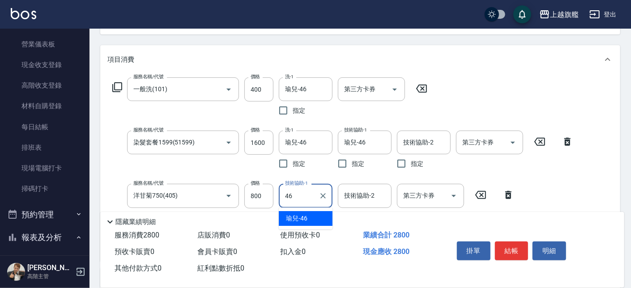
type input "瑜兒-46"
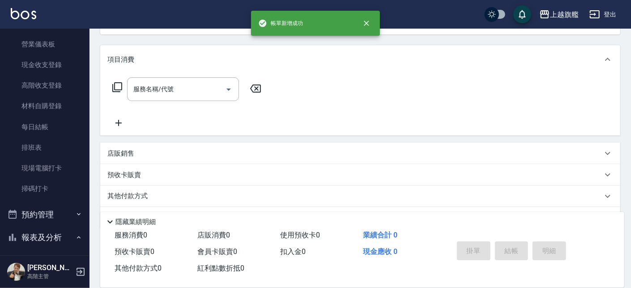
scroll to position [0, 0]
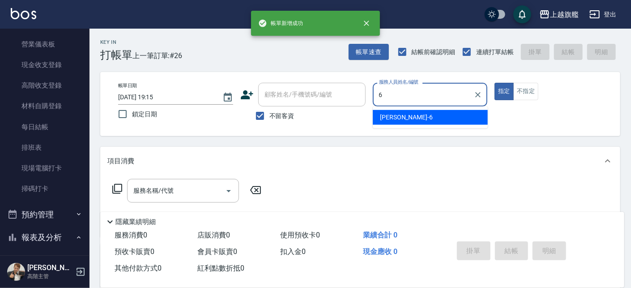
type input "[PERSON_NAME]-6"
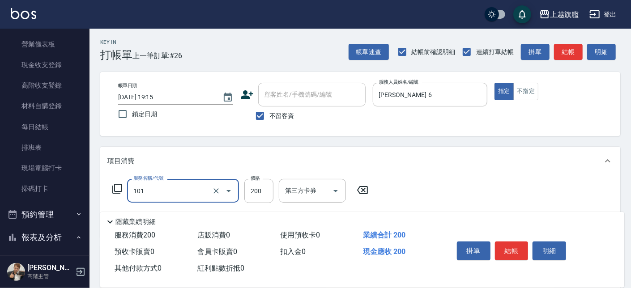
type input "一般洗(101)"
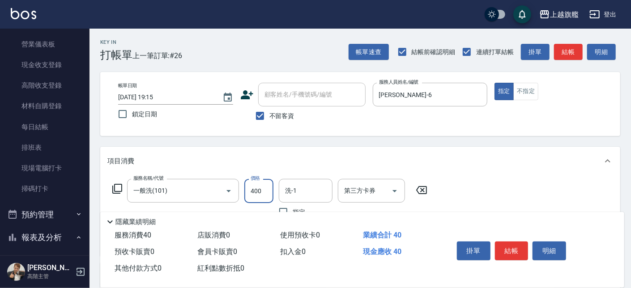
type input "400"
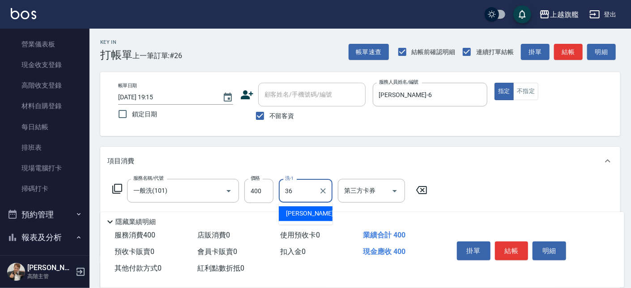
type input "[PERSON_NAME]-36"
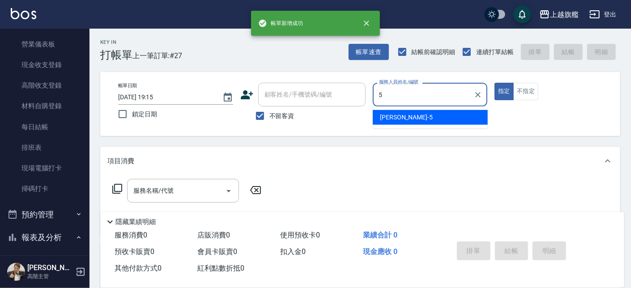
type input "[PERSON_NAME]-5"
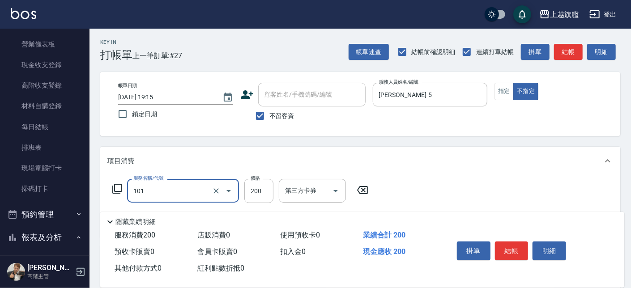
type input "一般洗(101)"
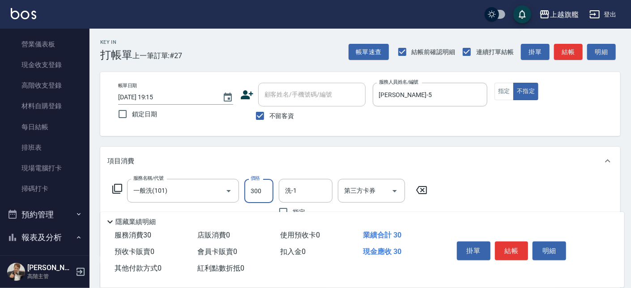
type input "300"
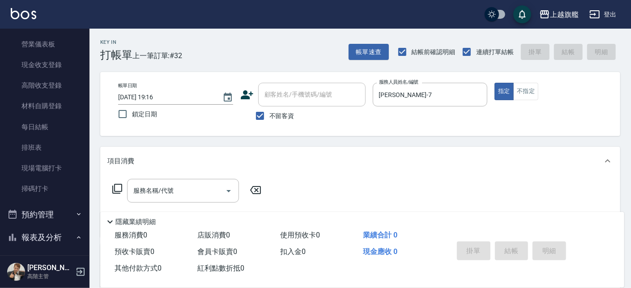
click at [285, 111] on label "不留客資" at bounding box center [273, 116] width 44 height 19
click at [270, 111] on input "不留客資" at bounding box center [260, 116] width 19 height 19
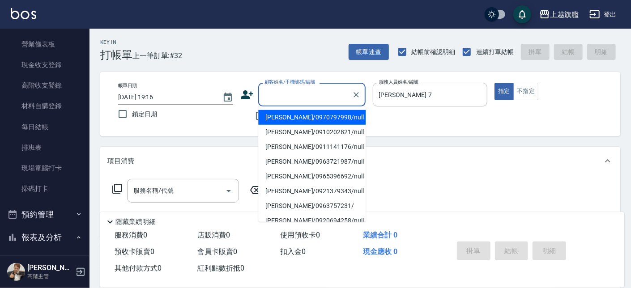
click at [281, 95] on input "顧客姓名/手機號碼/編號" at bounding box center [305, 95] width 86 height 16
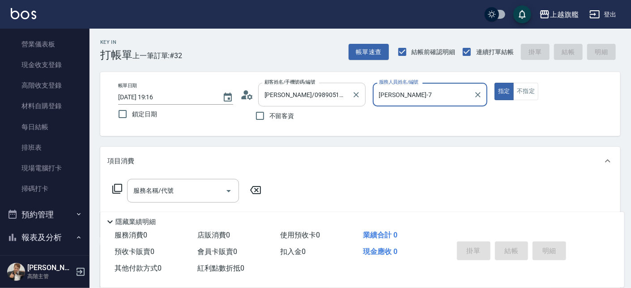
click at [495, 83] on button "指定" at bounding box center [504, 91] width 19 height 17
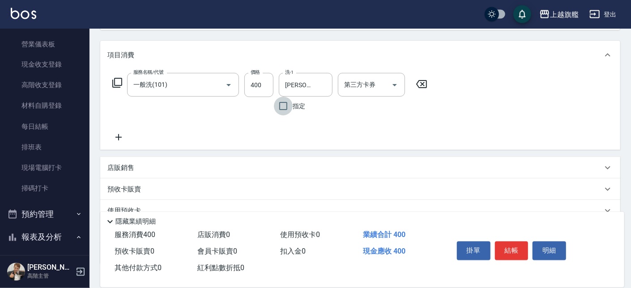
scroll to position [167, 0]
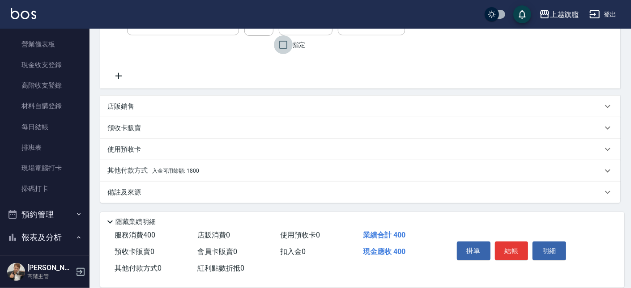
click at [177, 170] on span "入金可用餘額: 1800" at bounding box center [175, 171] width 47 height 6
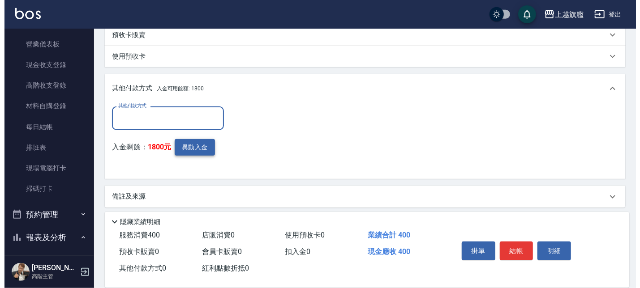
scroll to position [265, 0]
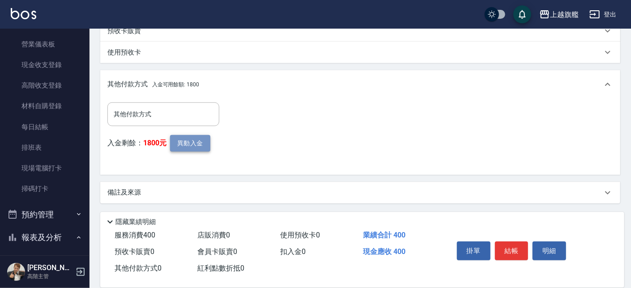
click at [187, 146] on button "異動入金" at bounding box center [190, 143] width 40 height 17
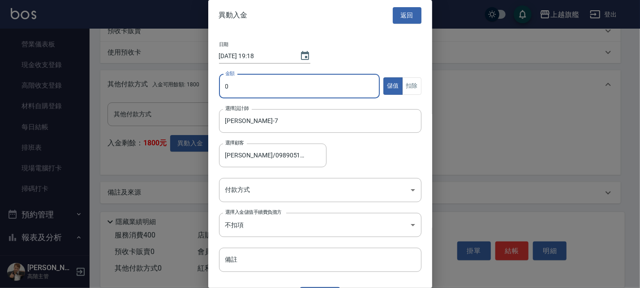
click at [249, 82] on input "0" at bounding box center [299, 86] width 161 height 24
click at [407, 89] on button "扣除" at bounding box center [411, 85] width 19 height 17
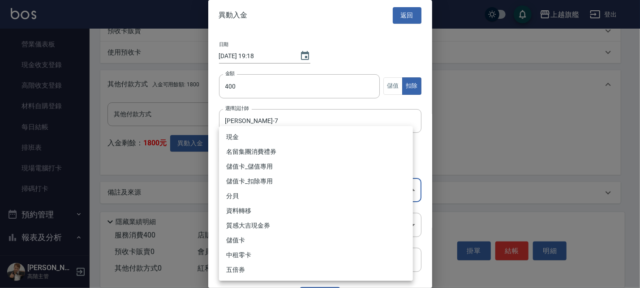
click at [302, 190] on body "上越旗艦 登出 櫃檯作業 打帳單 帳單列表 掛單列表 座位開單 營業儀表板 現金收支登錄 高階收支登錄 材料自購登錄 每日結帳 排班表 現場電腦打卡 掃碼打卡…" at bounding box center [320, 12] width 640 height 554
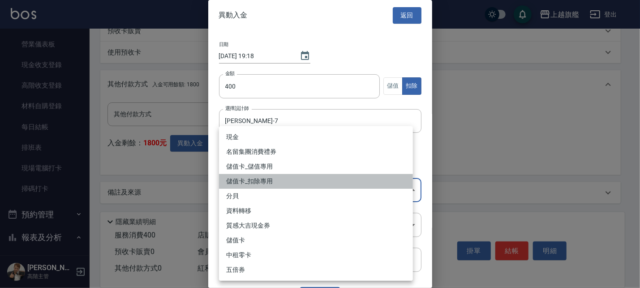
click at [292, 179] on li "儲值卡_扣除專用" at bounding box center [316, 181] width 194 height 15
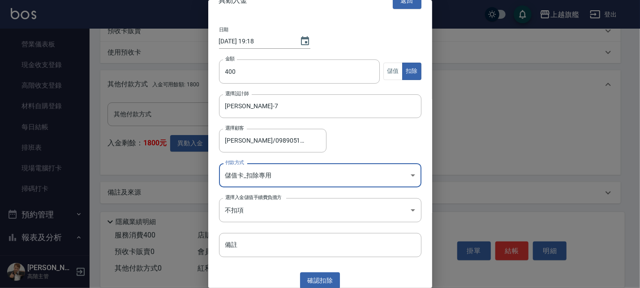
scroll to position [20, 0]
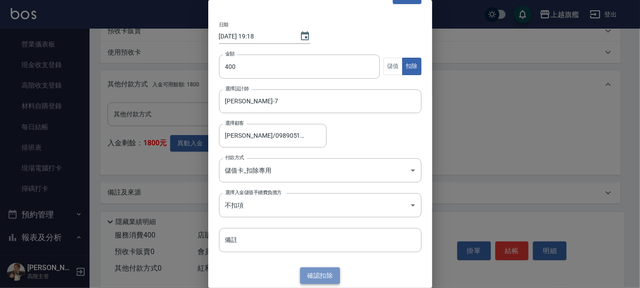
click at [310, 258] on button "確認 扣除" at bounding box center [320, 276] width 40 height 17
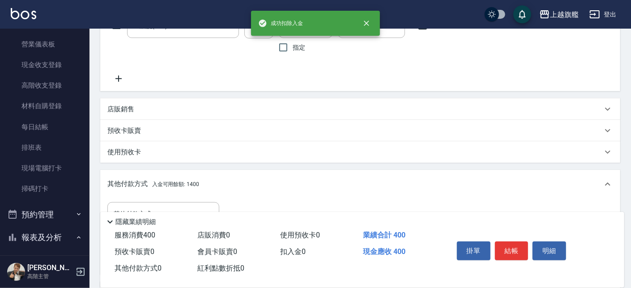
scroll to position [223, 0]
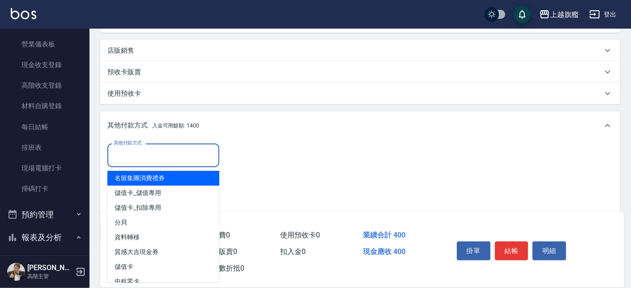
click at [130, 158] on input "其他付款方式" at bounding box center [164, 156] width 104 height 16
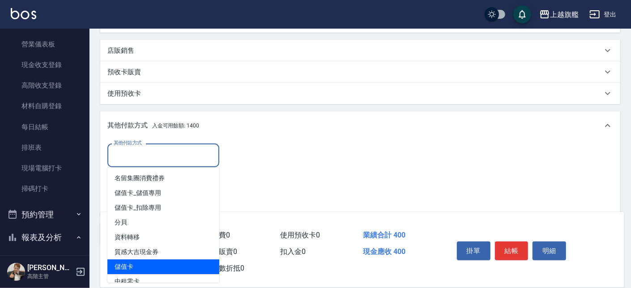
click at [128, 258] on span "儲值卡" at bounding box center [163, 267] width 112 height 15
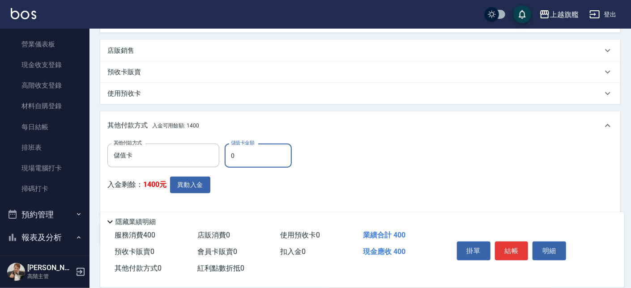
drag, startPoint x: 246, startPoint y: 148, endPoint x: 201, endPoint y: 141, distance: 45.4
click at [225, 147] on input "0" at bounding box center [258, 156] width 67 height 24
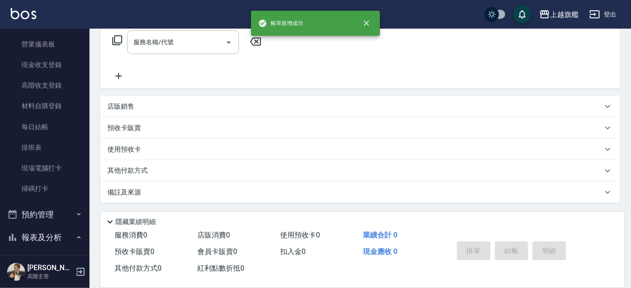
scroll to position [0, 0]
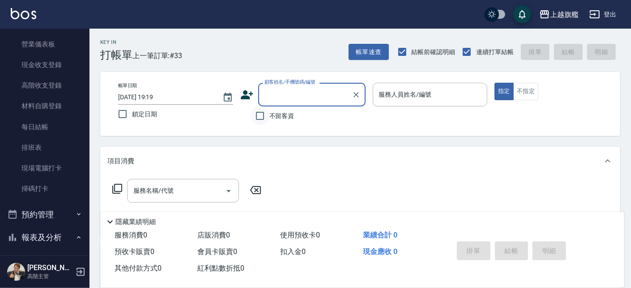
click at [266, 120] on input "不留客資" at bounding box center [260, 116] width 19 height 19
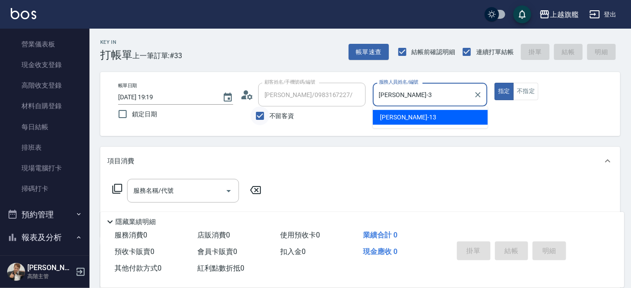
click at [495, 83] on button "指定" at bounding box center [504, 91] width 19 height 17
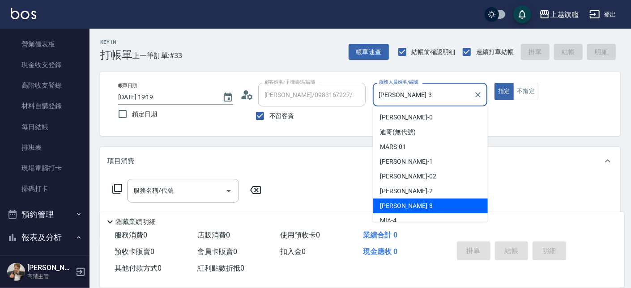
drag, startPoint x: 398, startPoint y: 93, endPoint x: 299, endPoint y: 93, distance: 98.5
click at [377, 93] on input "[PERSON_NAME]-3" at bounding box center [424, 95] width 94 height 16
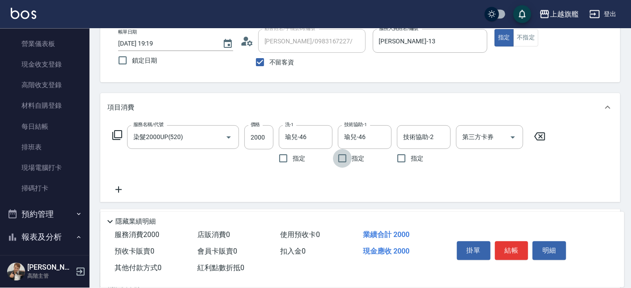
scroll to position [102, 0]
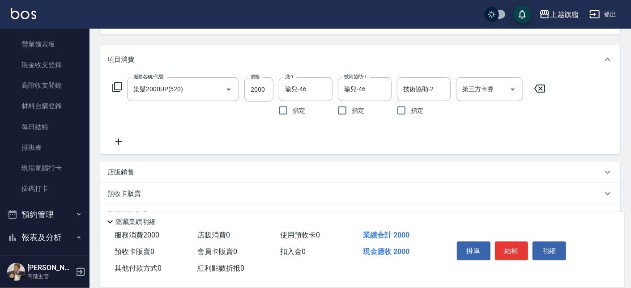
click at [116, 142] on icon at bounding box center [118, 142] width 22 height 11
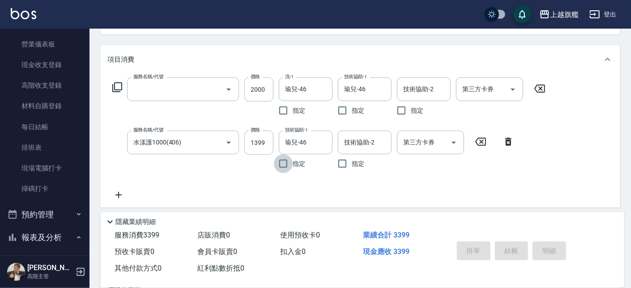
scroll to position [0, 0]
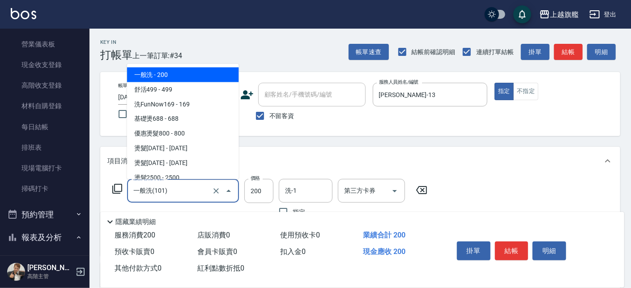
drag, startPoint x: 177, startPoint y: 189, endPoint x: 93, endPoint y: 191, distance: 83.8
click at [131, 191] on input "一般洗(101)" at bounding box center [170, 191] width 79 height 16
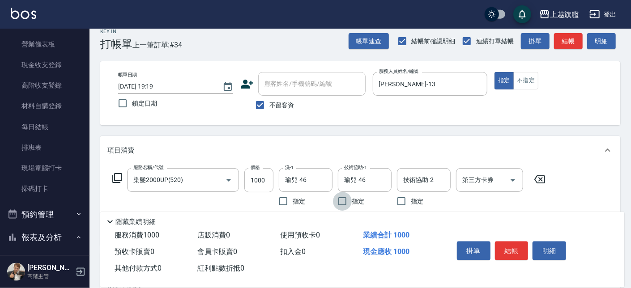
scroll to position [51, 0]
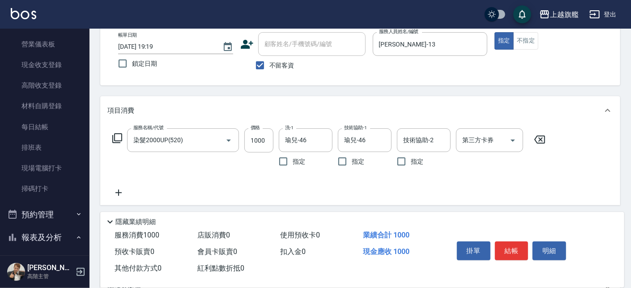
click at [120, 194] on icon at bounding box center [118, 193] width 22 height 11
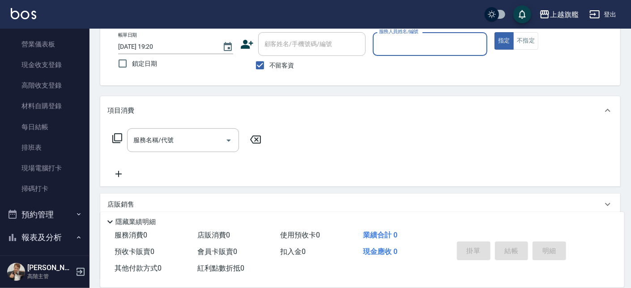
scroll to position [0, 0]
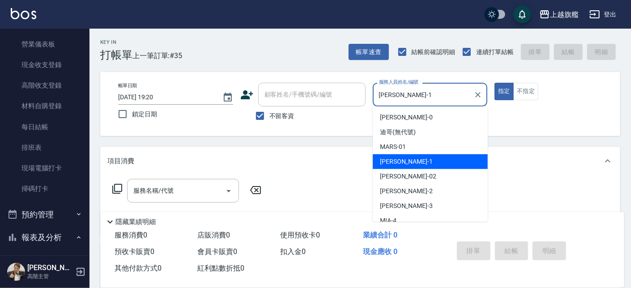
drag, startPoint x: 399, startPoint y: 93, endPoint x: 351, endPoint y: 93, distance: 48.4
click at [377, 93] on input "[PERSON_NAME]-1" at bounding box center [424, 95] width 94 height 16
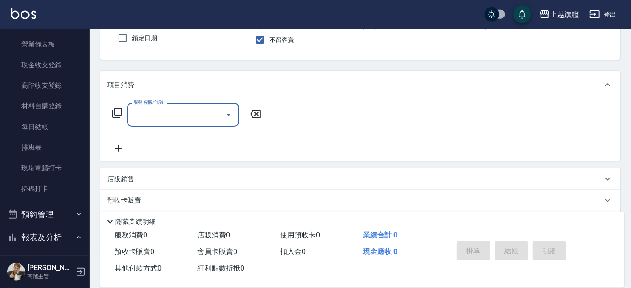
scroll to position [102, 0]
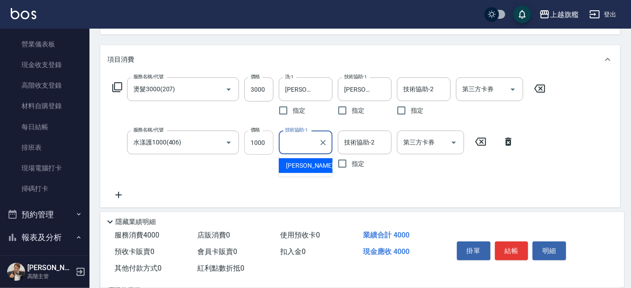
click at [269, 141] on input "1000" at bounding box center [259, 143] width 29 height 24
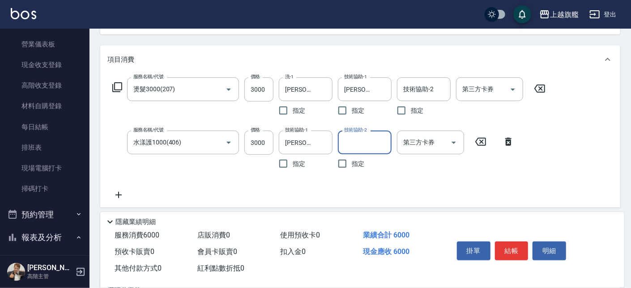
click at [121, 199] on icon at bounding box center [118, 195] width 22 height 11
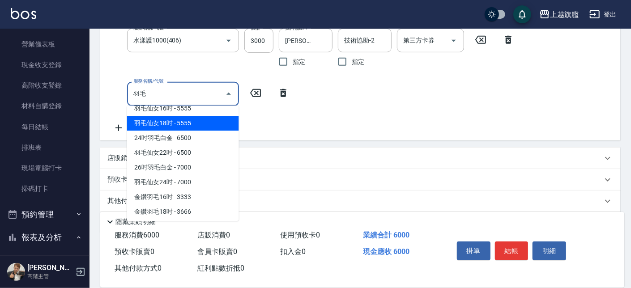
scroll to position [135, 0]
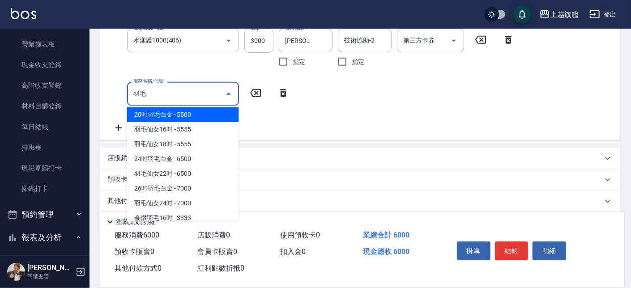
click at [155, 116] on span "20吋羽毛白金 - 5500" at bounding box center [183, 114] width 112 height 15
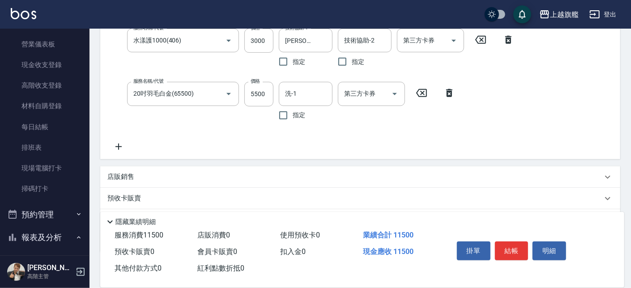
click at [117, 148] on icon at bounding box center [118, 147] width 22 height 11
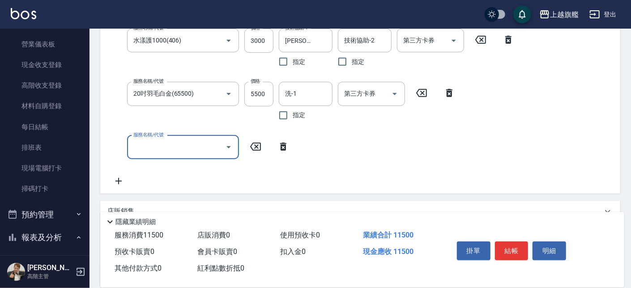
click at [119, 182] on icon at bounding box center [119, 181] width 6 height 6
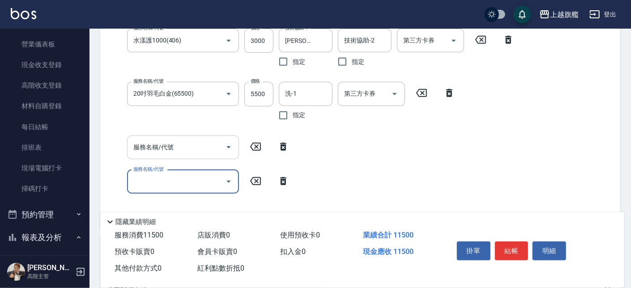
click at [176, 141] on input "服務名稱/代號" at bounding box center [176, 148] width 90 height 16
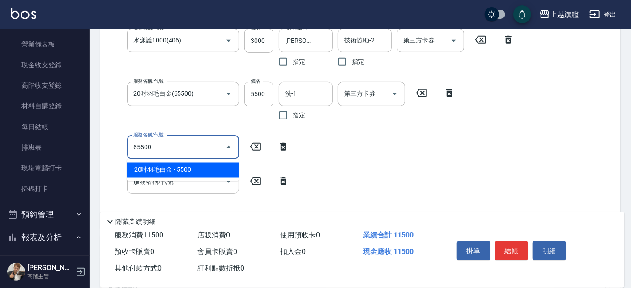
click at [175, 171] on span "20吋羽毛白金 - 5500" at bounding box center [183, 170] width 112 height 15
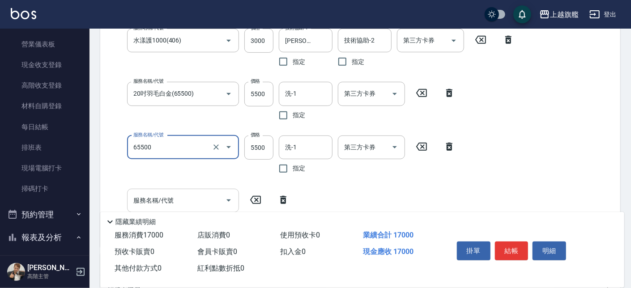
click at [170, 196] on input "服務名稱/代號" at bounding box center [176, 201] width 90 height 16
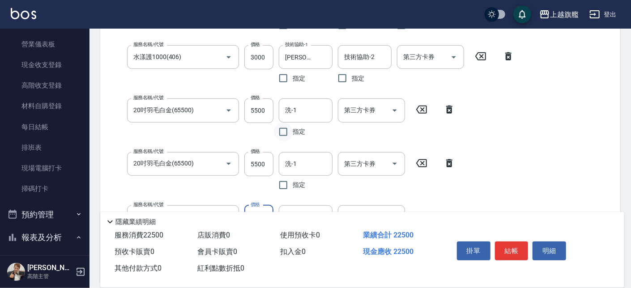
scroll to position [238, 0]
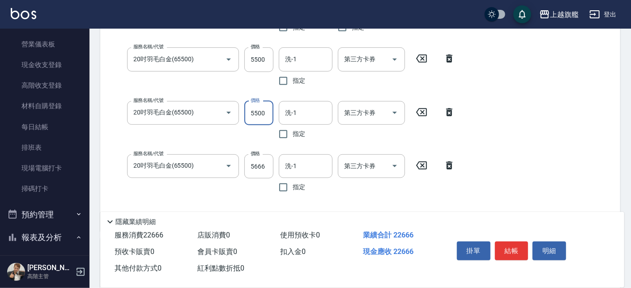
click at [250, 115] on input "5500" at bounding box center [259, 113] width 29 height 24
click at [259, 64] on input "5500" at bounding box center [259, 59] width 29 height 24
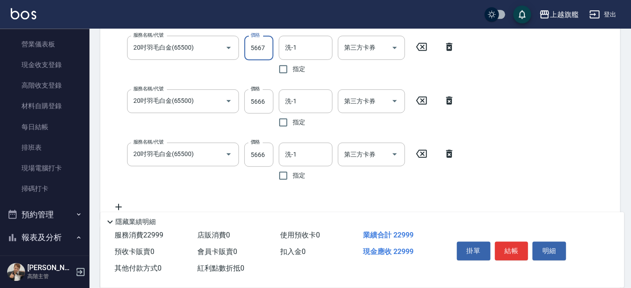
scroll to position [340, 0]
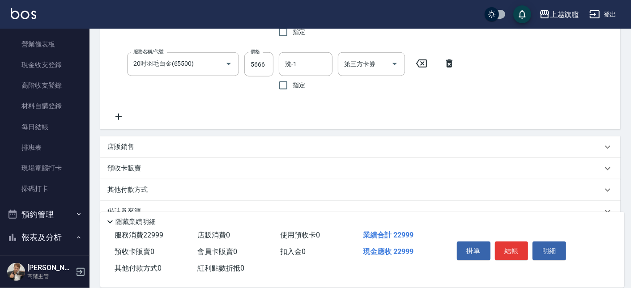
click at [142, 185] on p "其他付款方式" at bounding box center [129, 190] width 45 height 10
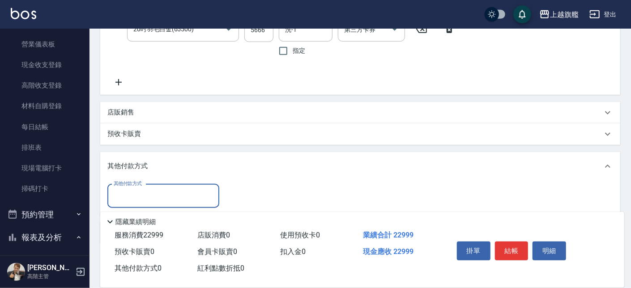
scroll to position [408, 0]
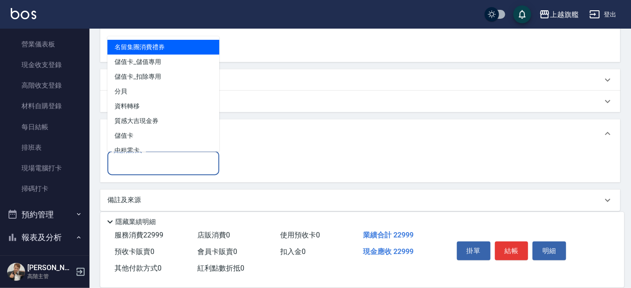
click at [134, 166] on input "其他付款方式" at bounding box center [164, 164] width 104 height 16
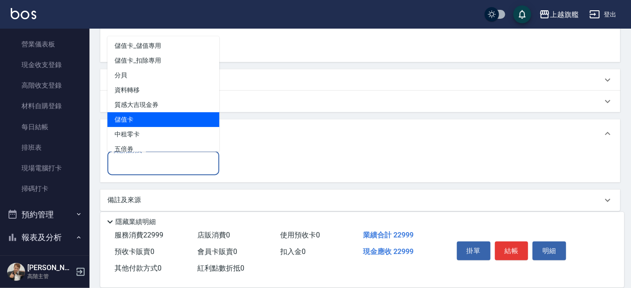
scroll to position [24, 0]
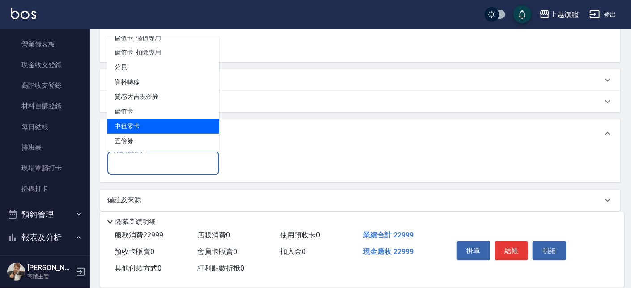
click at [146, 126] on span "中租零卡" at bounding box center [163, 127] width 112 height 15
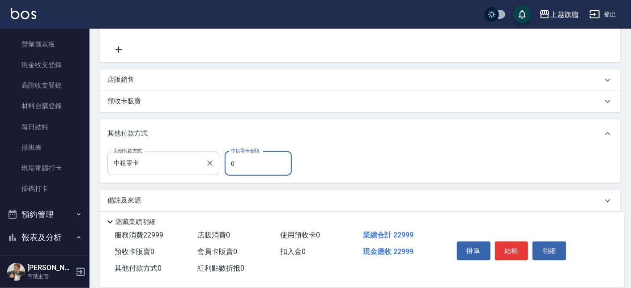
drag, startPoint x: 254, startPoint y: 163, endPoint x: 216, endPoint y: 159, distance: 38.3
click at [225, 159] on input "0" at bounding box center [258, 164] width 67 height 24
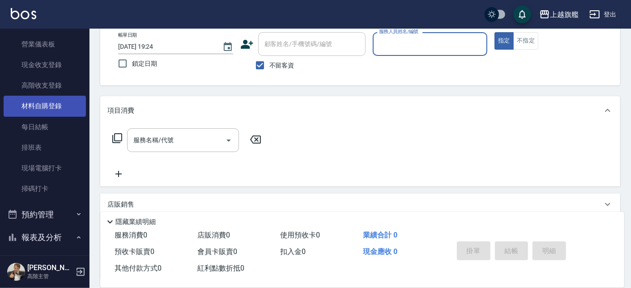
scroll to position [0, 0]
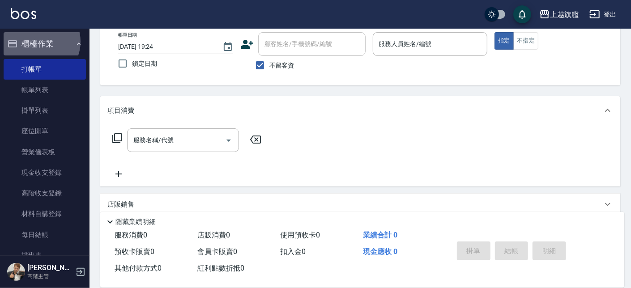
click at [38, 42] on button "櫃檯作業" at bounding box center [45, 43] width 82 height 23
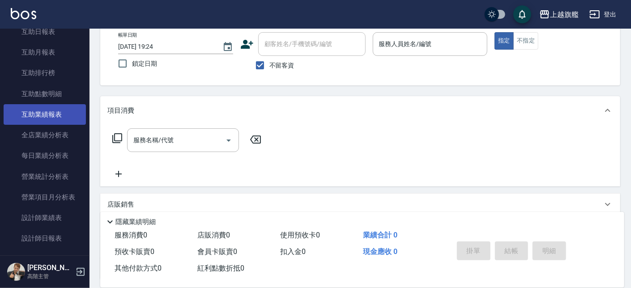
scroll to position [216, 0]
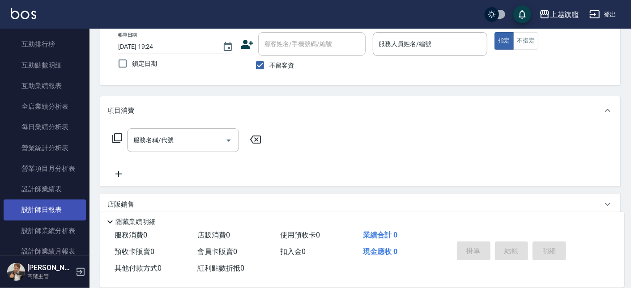
click at [40, 208] on link "設計師日報表" at bounding box center [45, 210] width 82 height 21
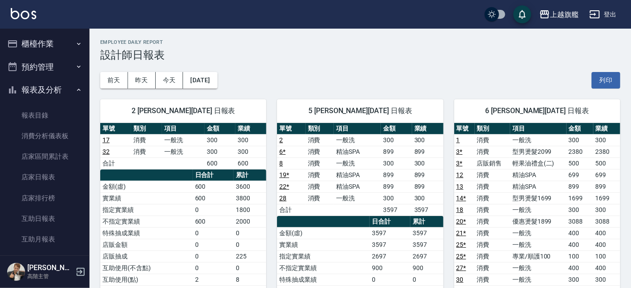
click at [47, 43] on button "櫃檯作業" at bounding box center [45, 43] width 82 height 23
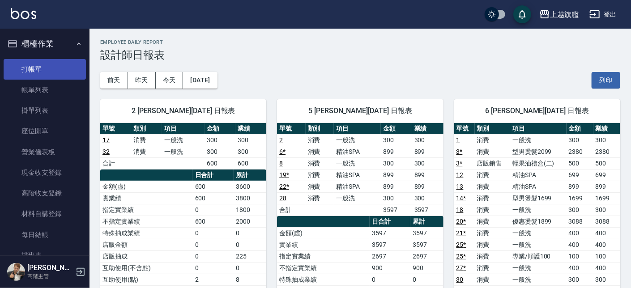
click at [50, 68] on link "打帳單" at bounding box center [45, 69] width 82 height 21
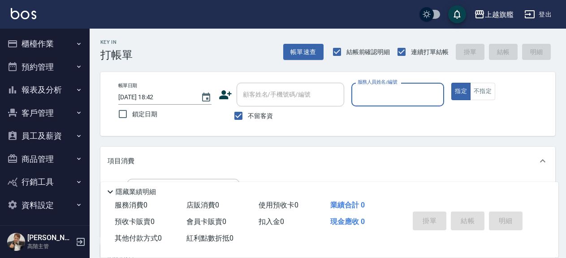
click at [44, 89] on button "報表及分析" at bounding box center [45, 89] width 82 height 23
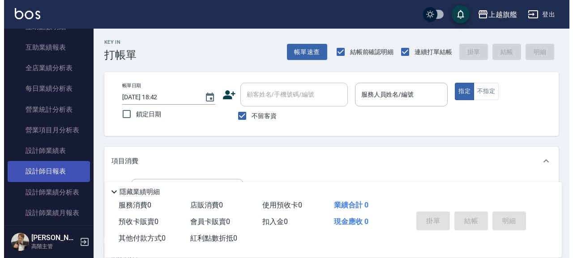
scroll to position [255, 0]
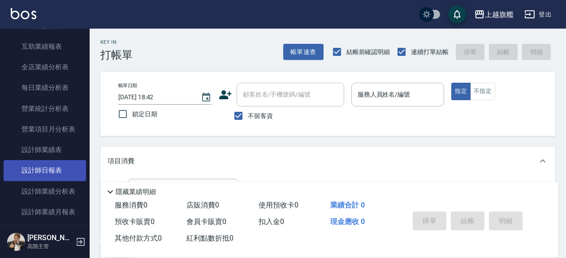
click at [54, 176] on link "設計師日報表" at bounding box center [45, 170] width 82 height 21
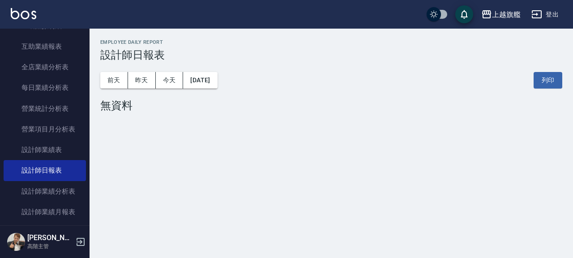
click at [196, 92] on div "[DATE] [DATE] [DATE] [DATE] 列印" at bounding box center [331, 80] width 462 height 38
click at [199, 84] on button "[DATE]" at bounding box center [200, 80] width 34 height 17
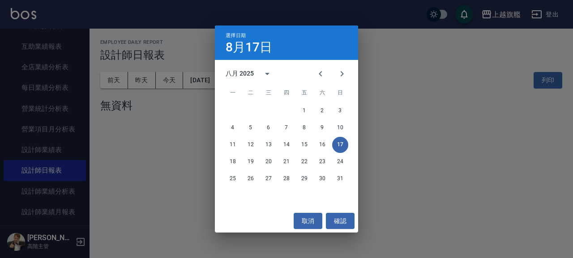
click at [245, 71] on div "八月 2025" at bounding box center [240, 73] width 28 height 9
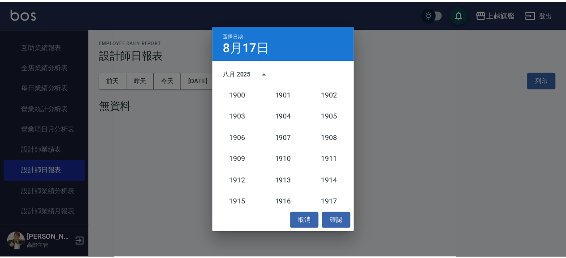
scroll to position [829, 0]
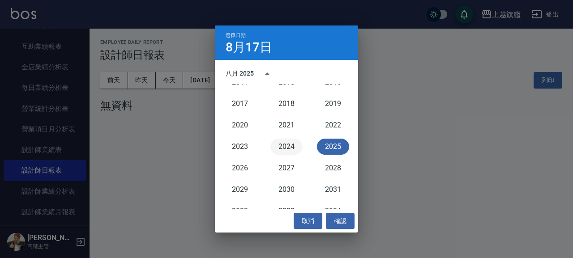
click at [288, 147] on button "2024" at bounding box center [286, 147] width 32 height 16
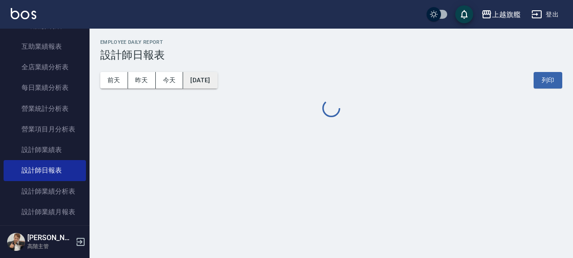
click at [218, 77] on div "[DATE] [DATE] [DATE] [DATE]" at bounding box center [158, 80] width 117 height 17
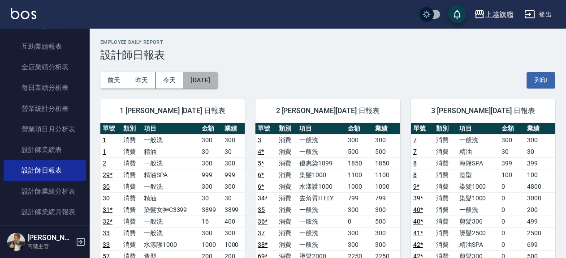
click at [204, 75] on button "[DATE]" at bounding box center [200, 80] width 34 height 17
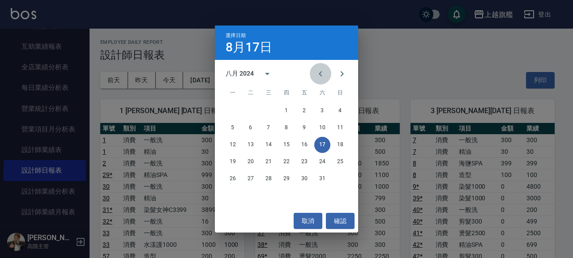
click at [318, 71] on icon "Previous month" at bounding box center [320, 74] width 11 height 11
click at [267, 178] on button "31" at bounding box center [269, 179] width 16 height 16
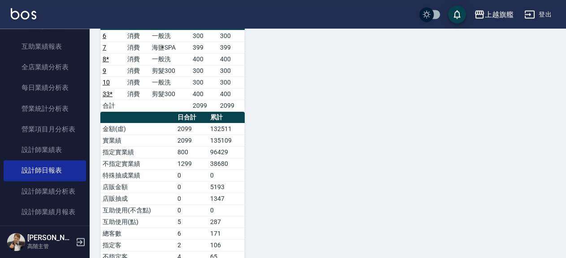
scroll to position [920, 0]
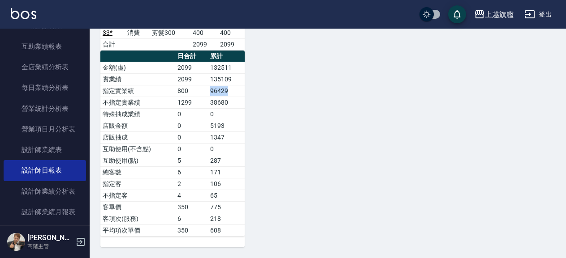
drag, startPoint x: 232, startPoint y: 92, endPoint x: 210, endPoint y: 91, distance: 22.0
click at [210, 91] on td "96429" at bounding box center [226, 91] width 37 height 12
copy td "96429"
drag, startPoint x: 208, startPoint y: 104, endPoint x: 231, endPoint y: 106, distance: 22.9
click at [231, 106] on tr "不指定實業績 1299 38680" at bounding box center [172, 103] width 144 height 12
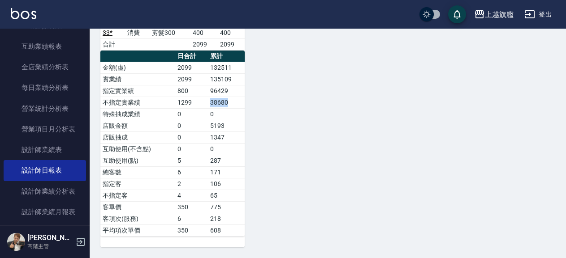
copy tr "38680"
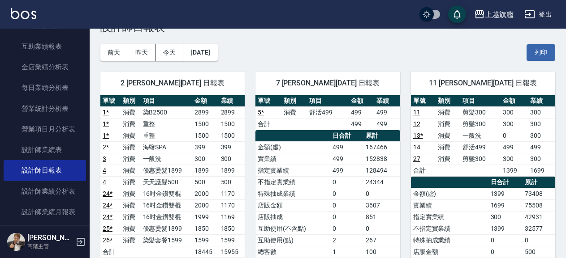
scroll to position [48, 0]
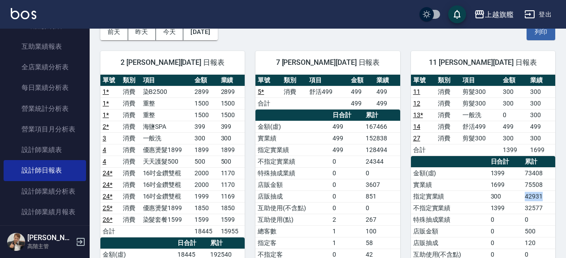
drag, startPoint x: 528, startPoint y: 197, endPoint x: 545, endPoint y: 197, distance: 17.0
click at [545, 197] on tr "指定實業績 300 42931" at bounding box center [483, 197] width 144 height 12
copy tr "42931"
drag, startPoint x: 518, startPoint y: 210, endPoint x: 547, endPoint y: 211, distance: 29.1
click at [547, 211] on tr "不指定實業績 1399 32577" at bounding box center [483, 208] width 144 height 12
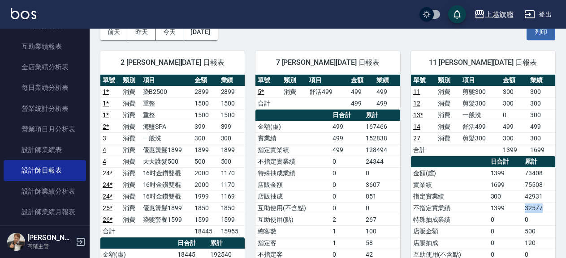
copy tr "32577"
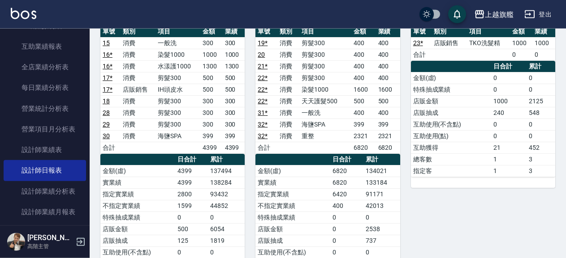
scroll to position [484, 0]
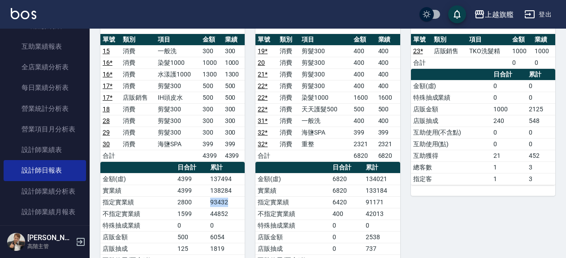
drag, startPoint x: 203, startPoint y: 203, endPoint x: 232, endPoint y: 202, distance: 28.7
click at [232, 202] on tr "指定實業績 2800 93432" at bounding box center [172, 203] width 144 height 12
copy tr "93432"
drag, startPoint x: 208, startPoint y: 214, endPoint x: 229, endPoint y: 214, distance: 21.0
click at [229, 214] on td "44852" at bounding box center [226, 214] width 37 height 12
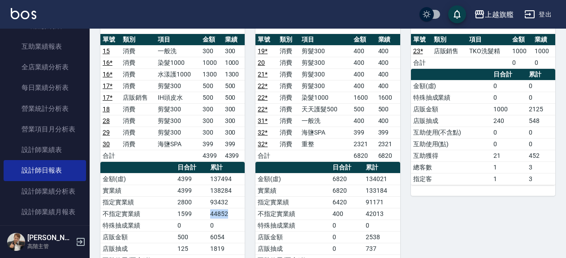
copy td "44852"
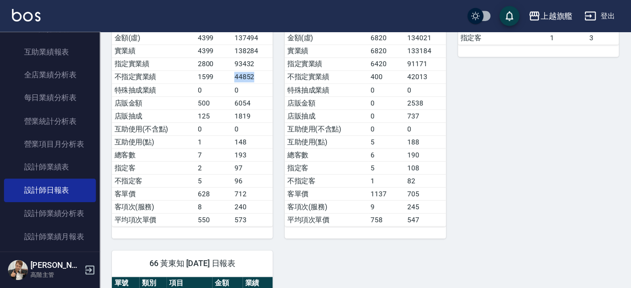
scroll to position [580, 0]
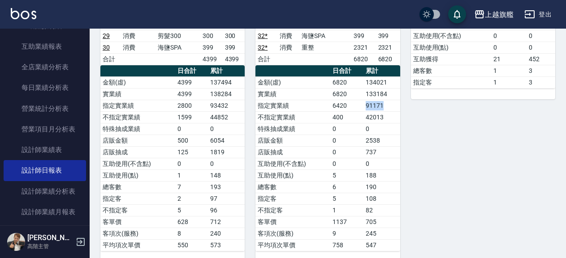
drag, startPoint x: 363, startPoint y: 104, endPoint x: 383, endPoint y: 108, distance: 20.6
click at [383, 108] on td "91171" at bounding box center [381, 106] width 37 height 12
copy td "91171"
drag, startPoint x: 363, startPoint y: 121, endPoint x: 384, endPoint y: 121, distance: 21.1
click at [384, 121] on td "42013" at bounding box center [381, 118] width 37 height 12
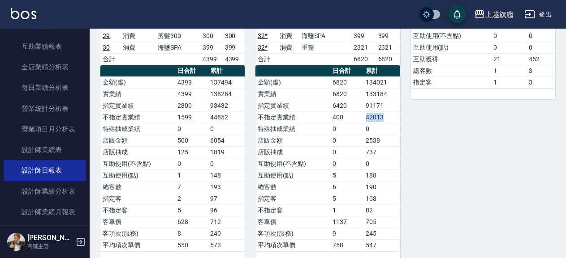
copy td "42013"
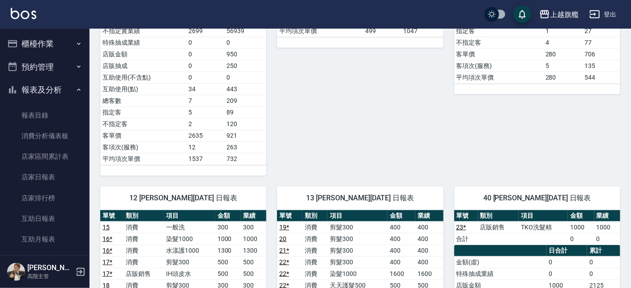
scroll to position [274, 0]
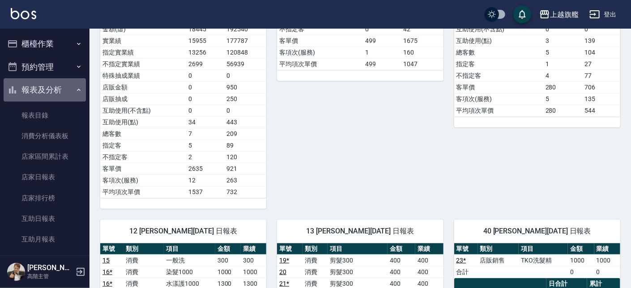
click at [47, 86] on button "報表及分析" at bounding box center [45, 89] width 82 height 23
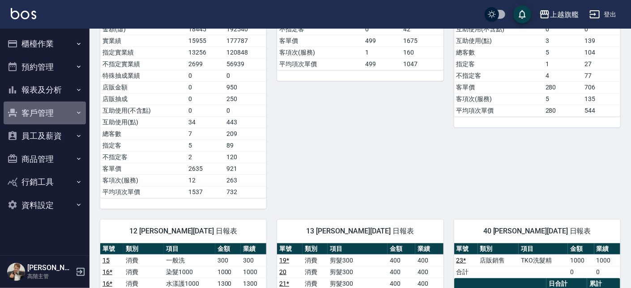
click at [40, 103] on button "客戶管理" at bounding box center [45, 113] width 82 height 23
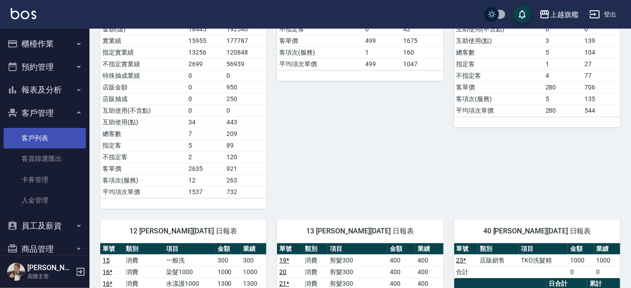
click at [40, 134] on link "客戶列表" at bounding box center [45, 138] width 82 height 21
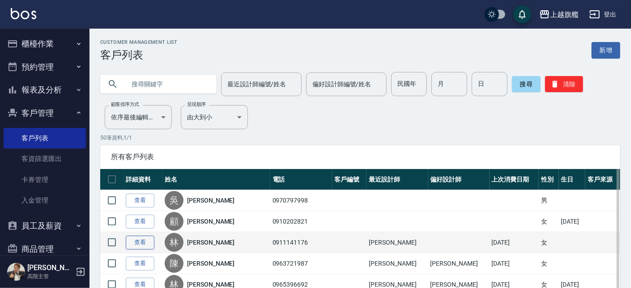
click at [130, 238] on link "查看" at bounding box center [140, 243] width 29 height 14
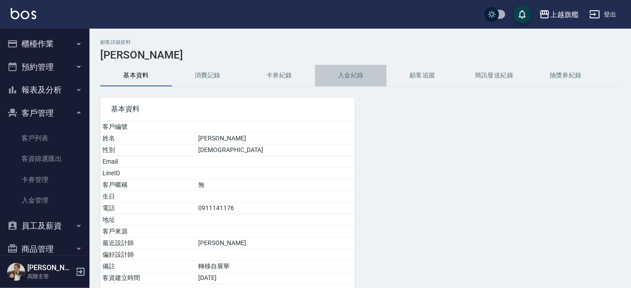
click at [346, 77] on button "入金紀錄" at bounding box center [351, 75] width 72 height 21
